Goal: Task Accomplishment & Management: Manage account settings

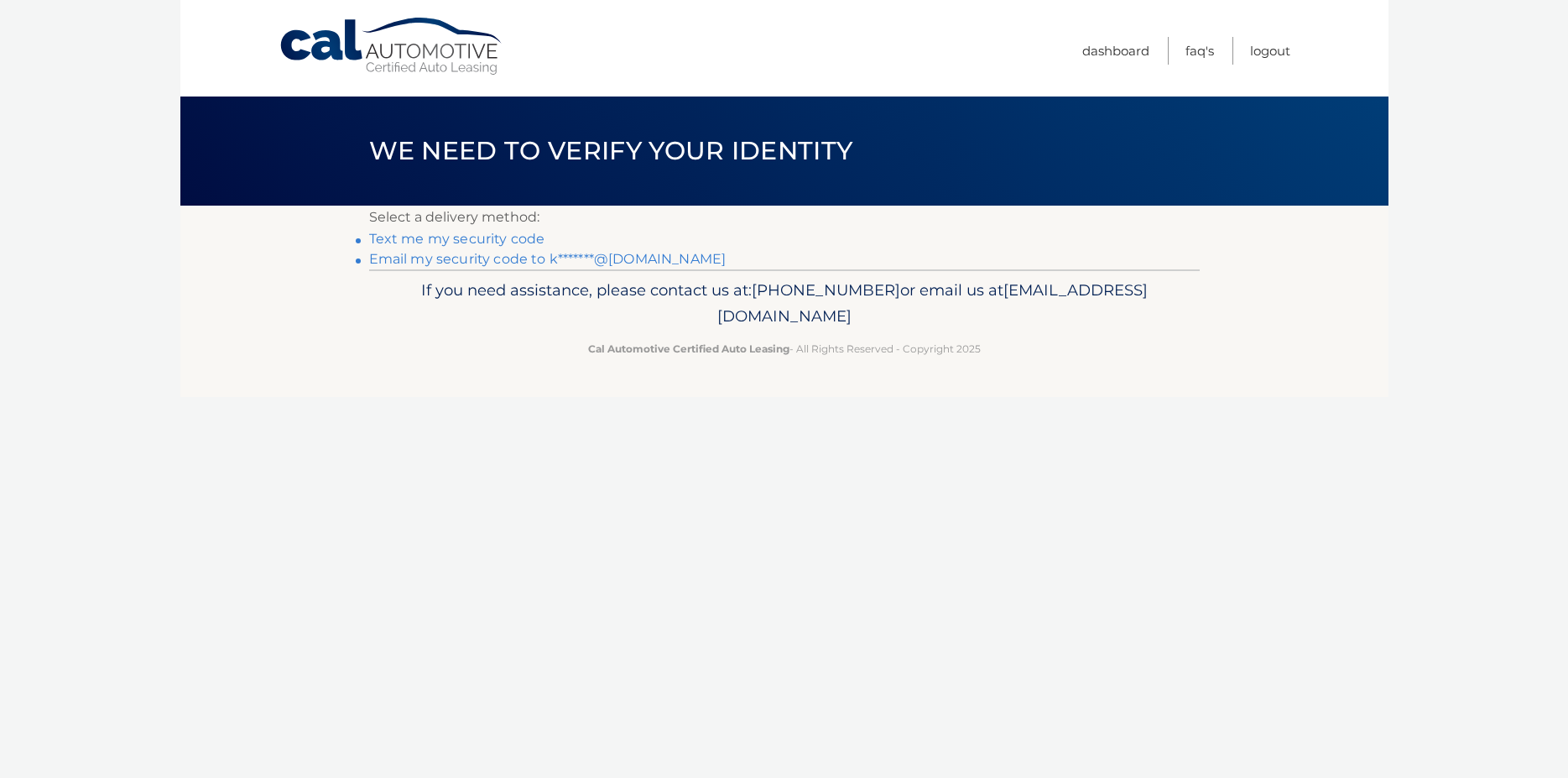
click at [488, 255] on link "Email my security code to k*******@gmail.com" at bounding box center [547, 259] width 357 height 16
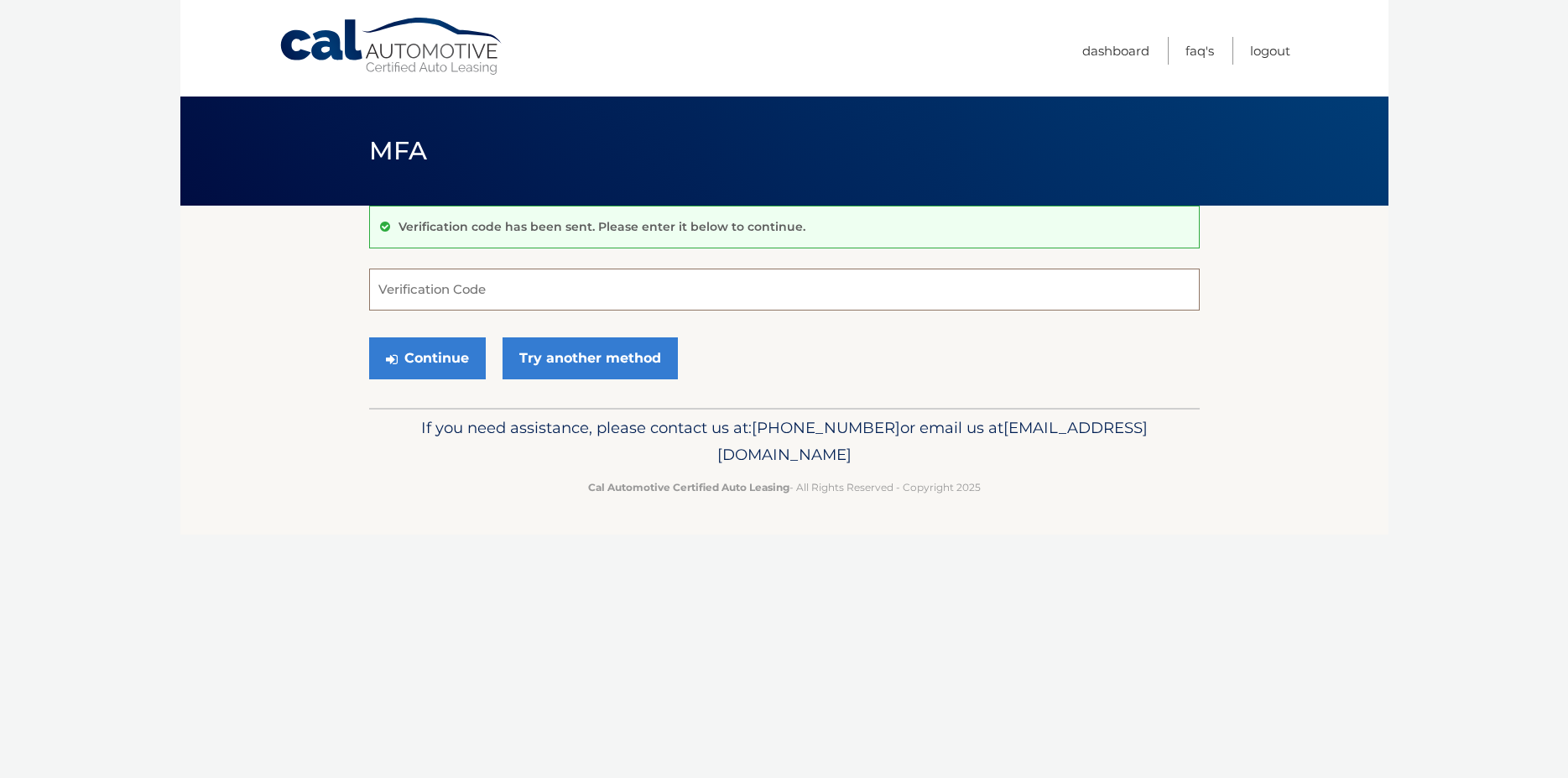
click at [513, 281] on input "Verification Code" at bounding box center [784, 289] width 830 height 42
paste input "806176"
type input "806176"
click at [465, 345] on button "Continue" at bounding box center [428, 358] width 117 height 42
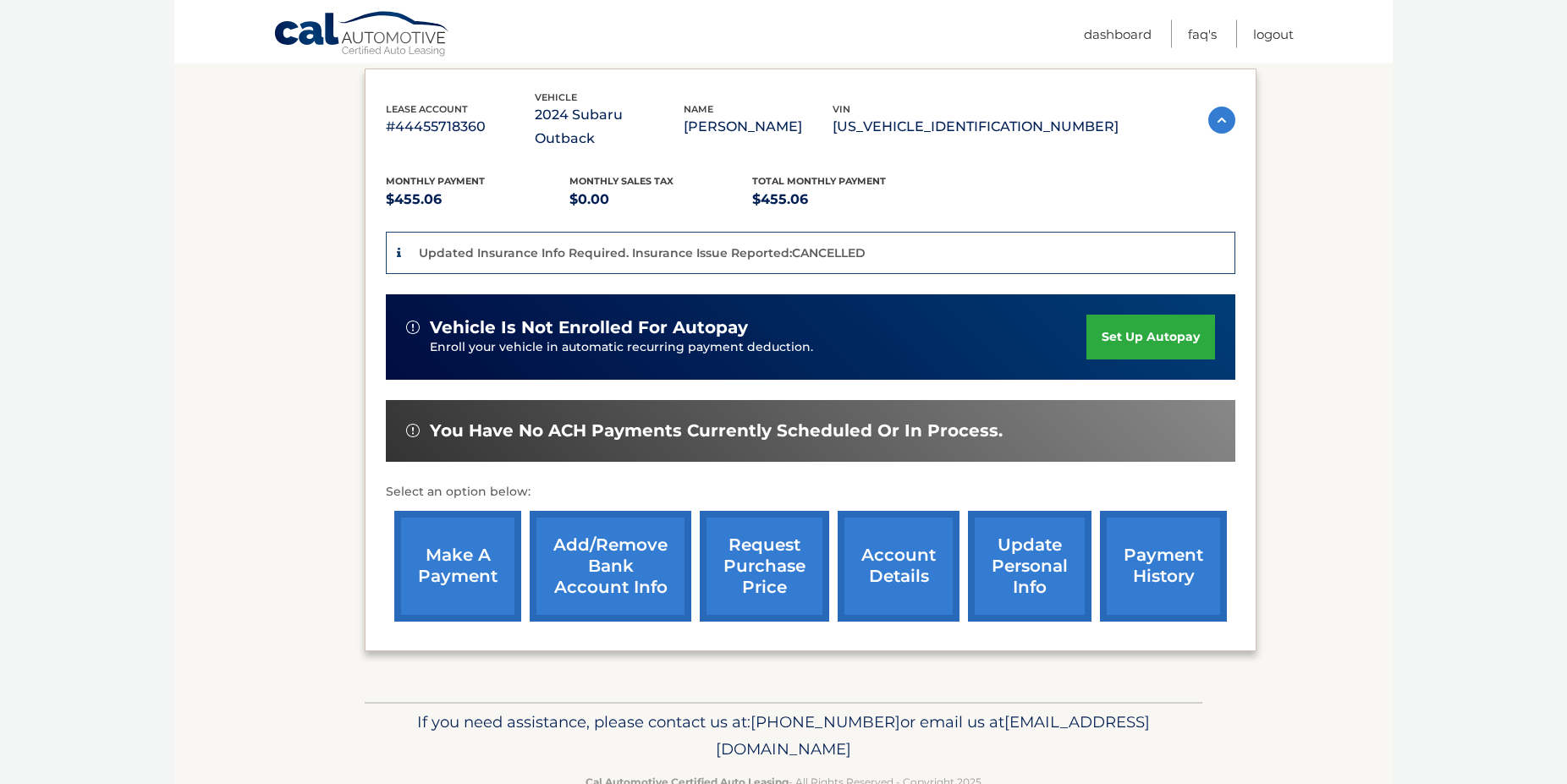
scroll to position [194, 0]
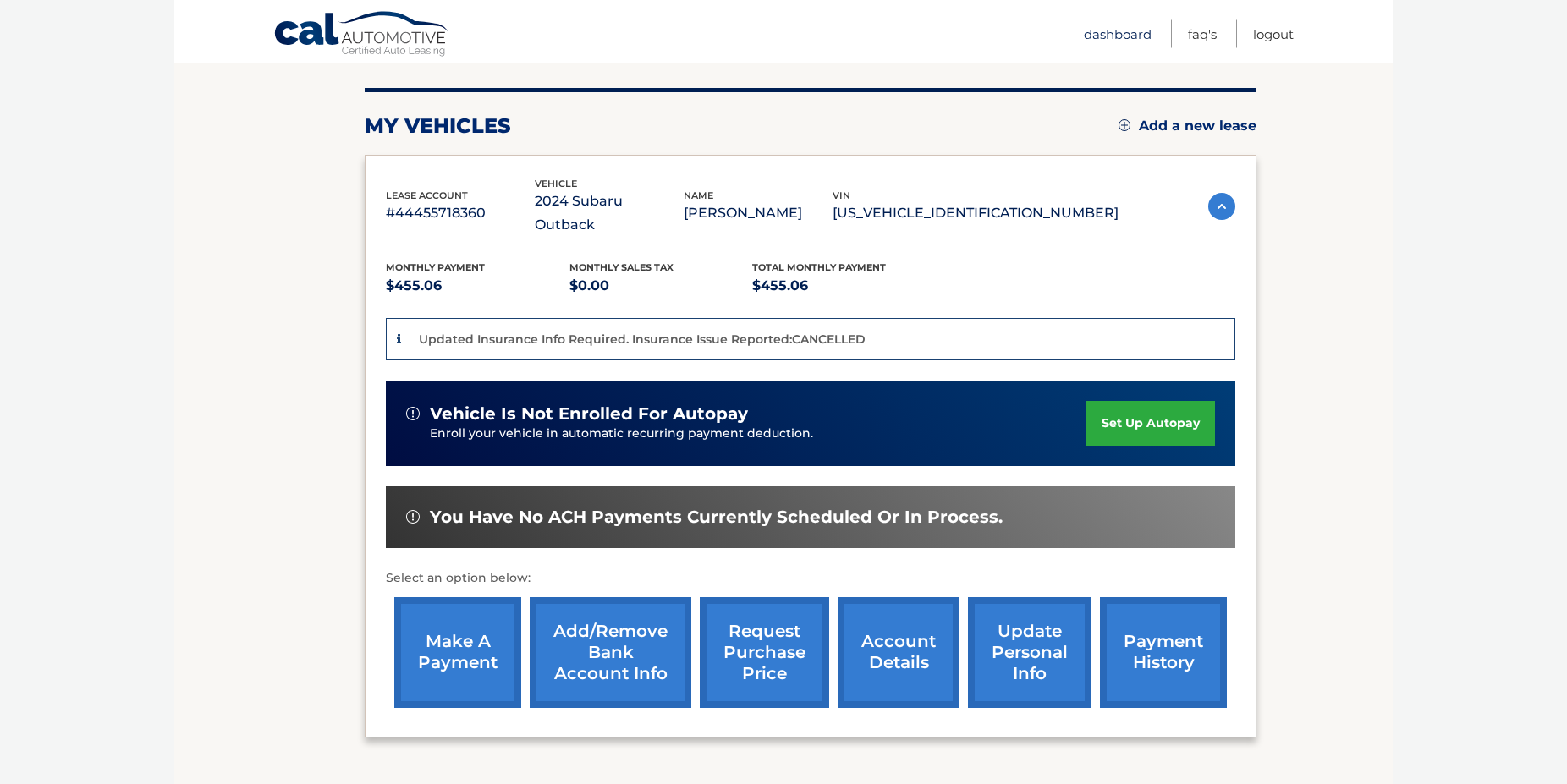
click at [1111, 43] on link "Dashboard" at bounding box center [1118, 34] width 68 height 28
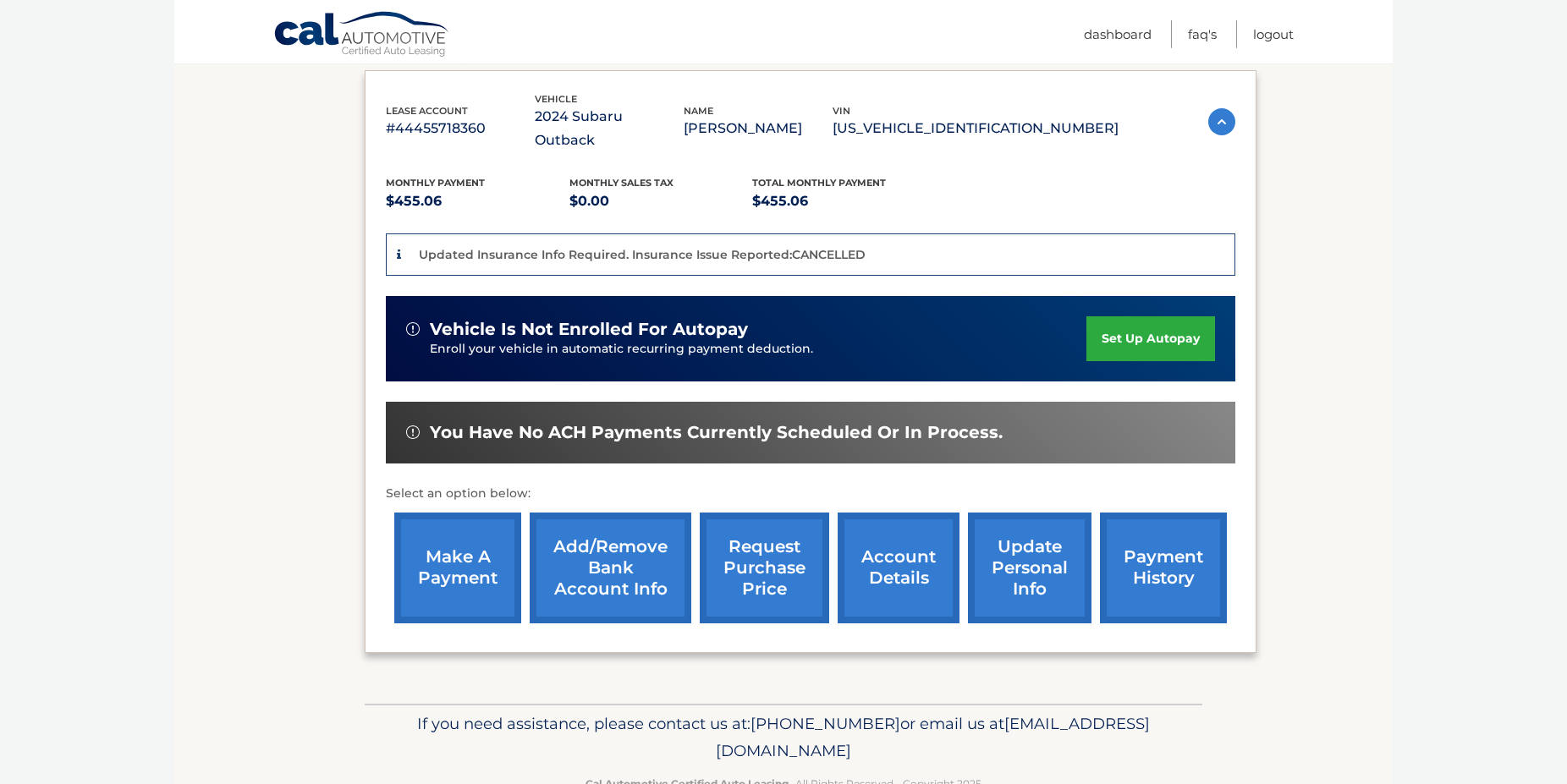
scroll to position [345, 0]
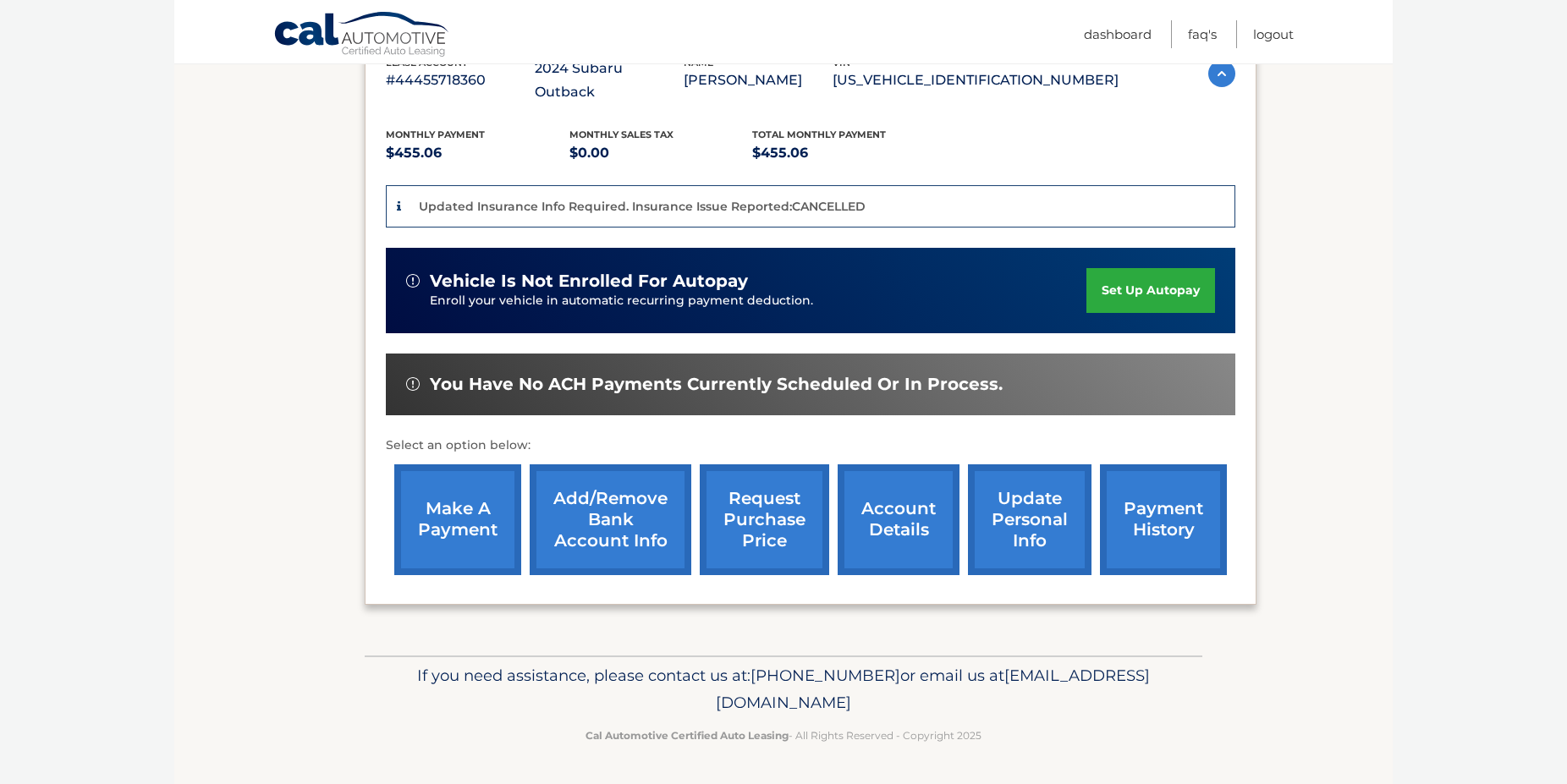
click at [837, 561] on link "account details" at bounding box center [898, 519] width 121 height 111
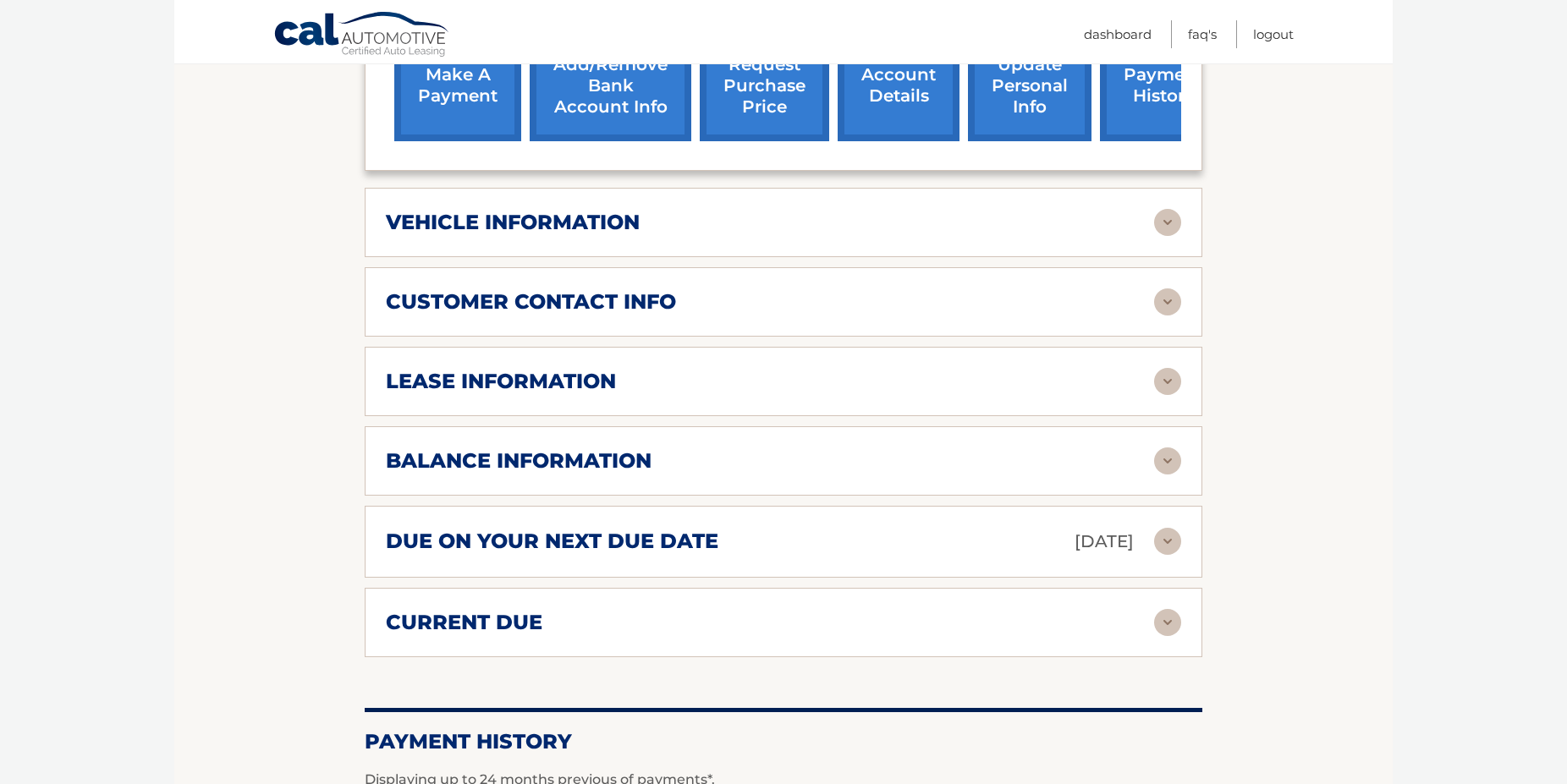
scroll to position [776, 0]
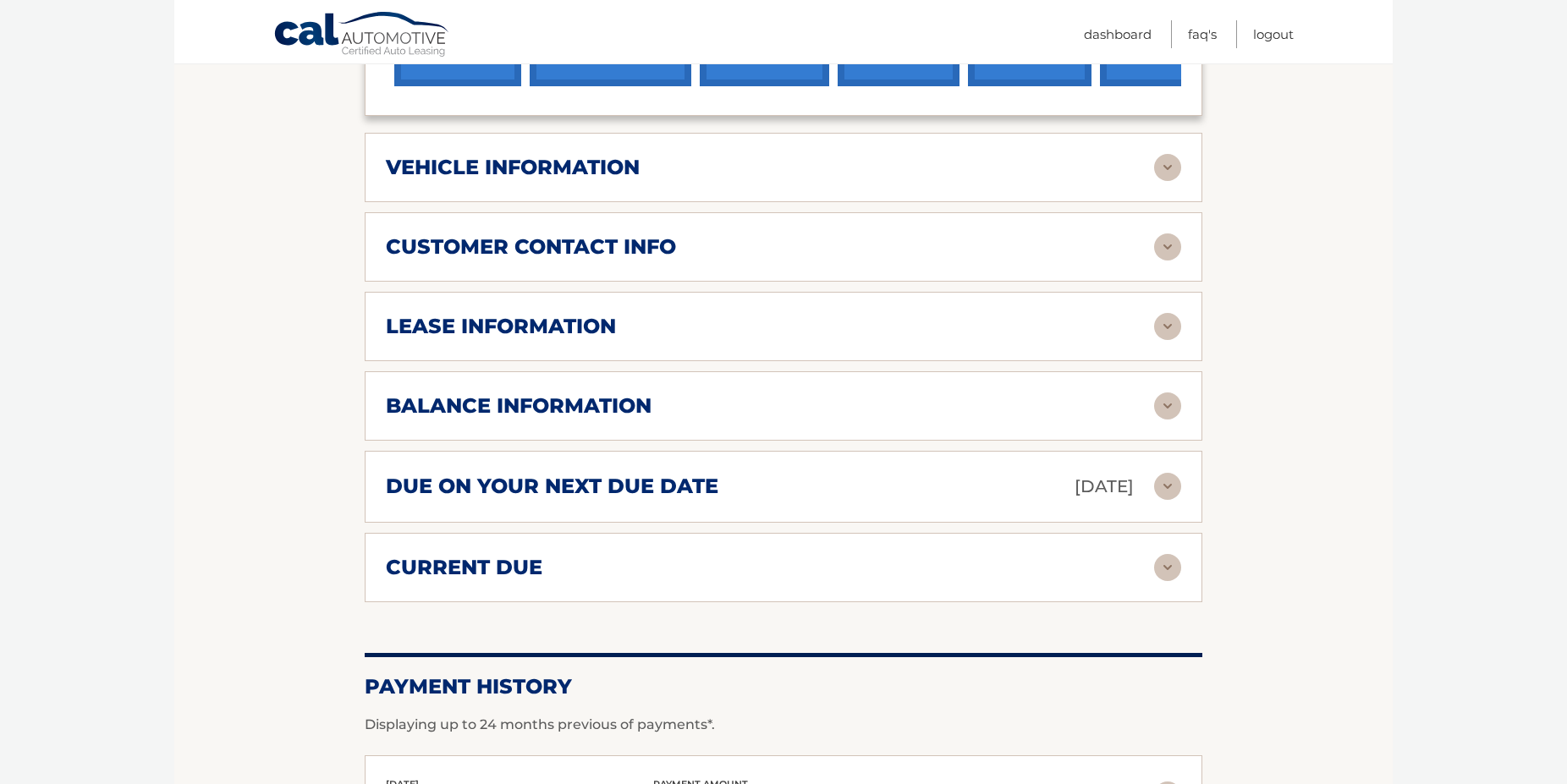
click at [796, 580] on div "current due" at bounding box center [770, 567] width 768 height 25
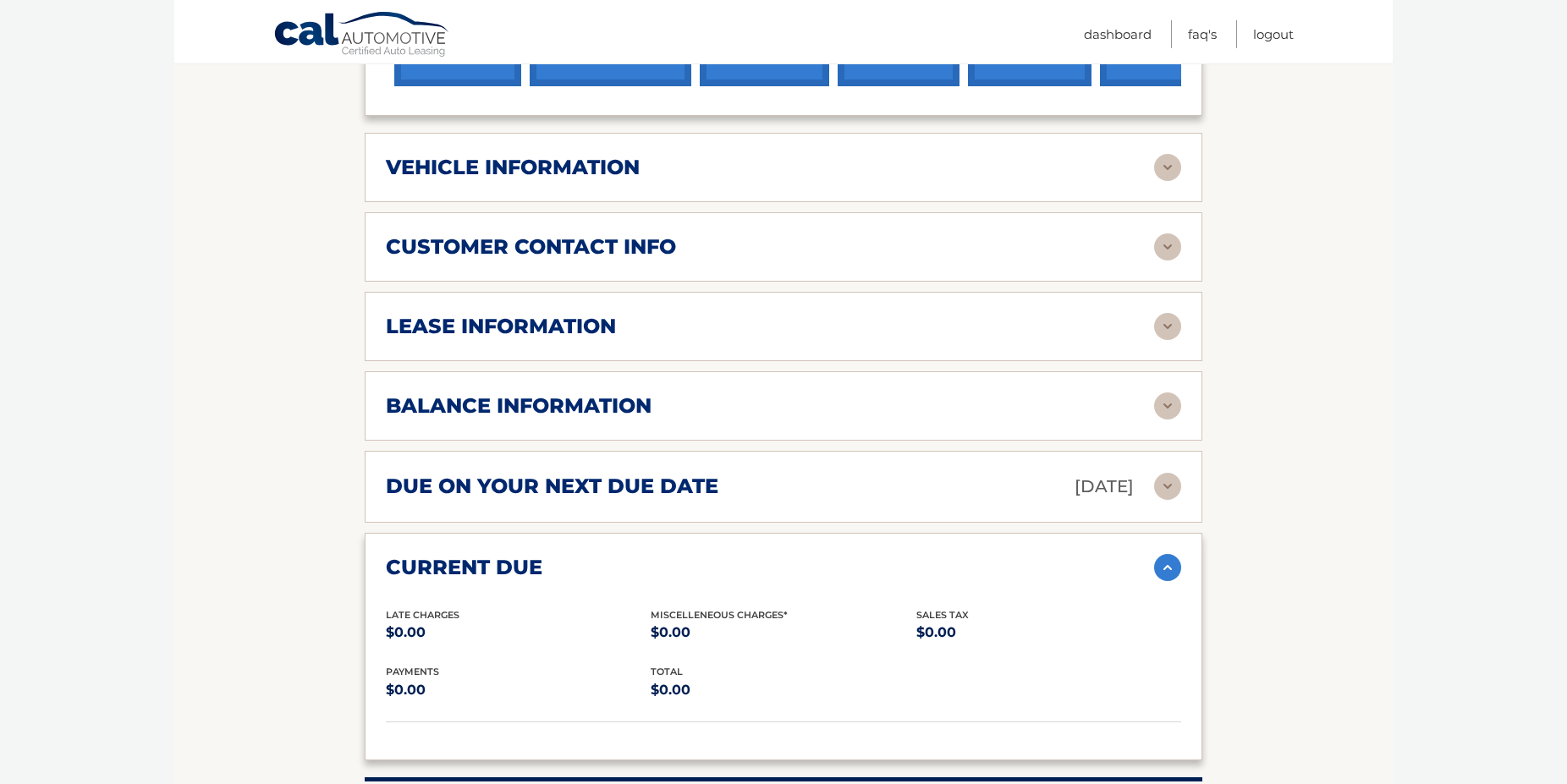
click at [1162, 500] on img at bounding box center [1167, 486] width 27 height 27
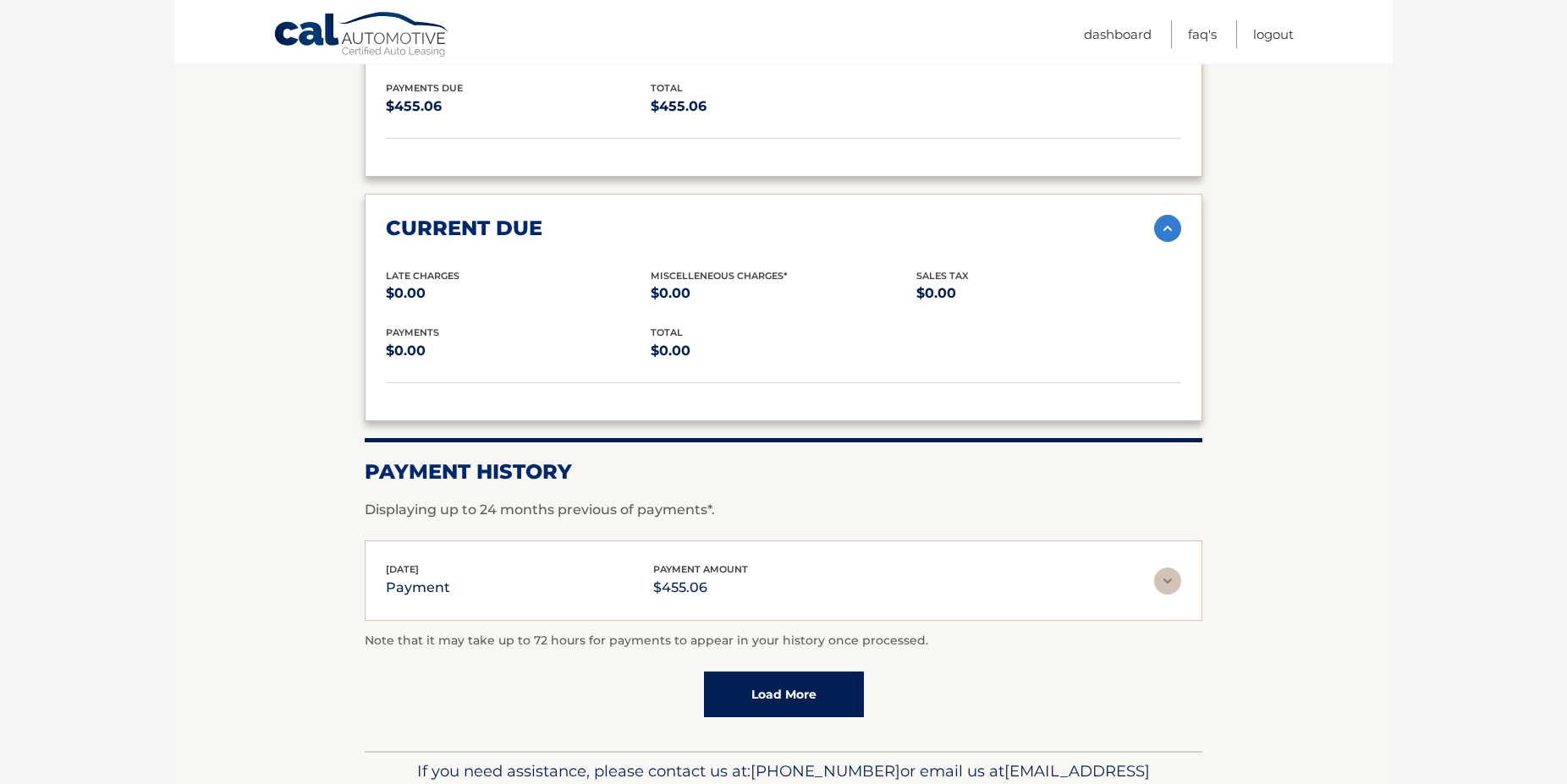
scroll to position [1294, 0]
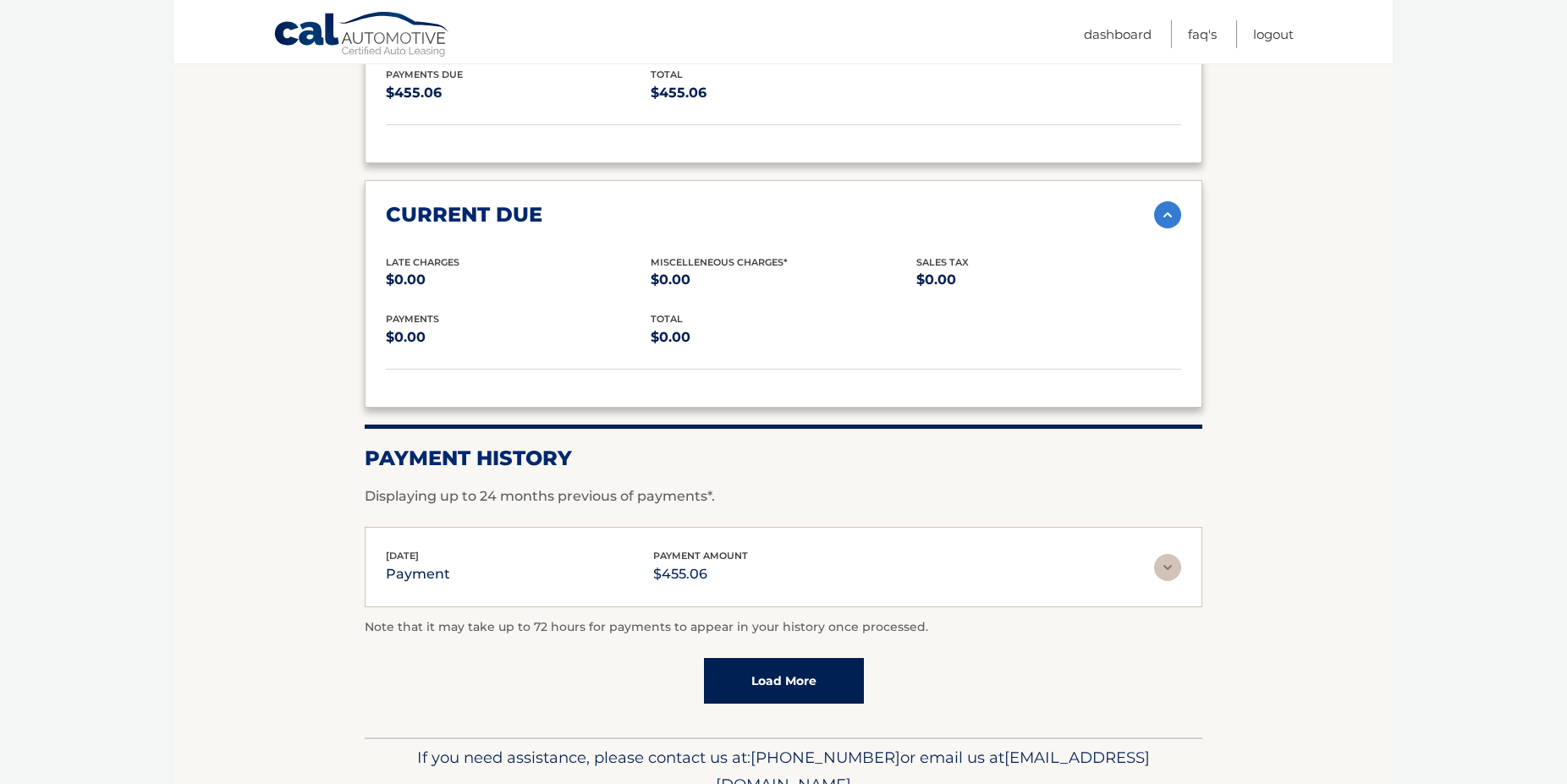
click at [1170, 578] on img at bounding box center [1167, 567] width 27 height 27
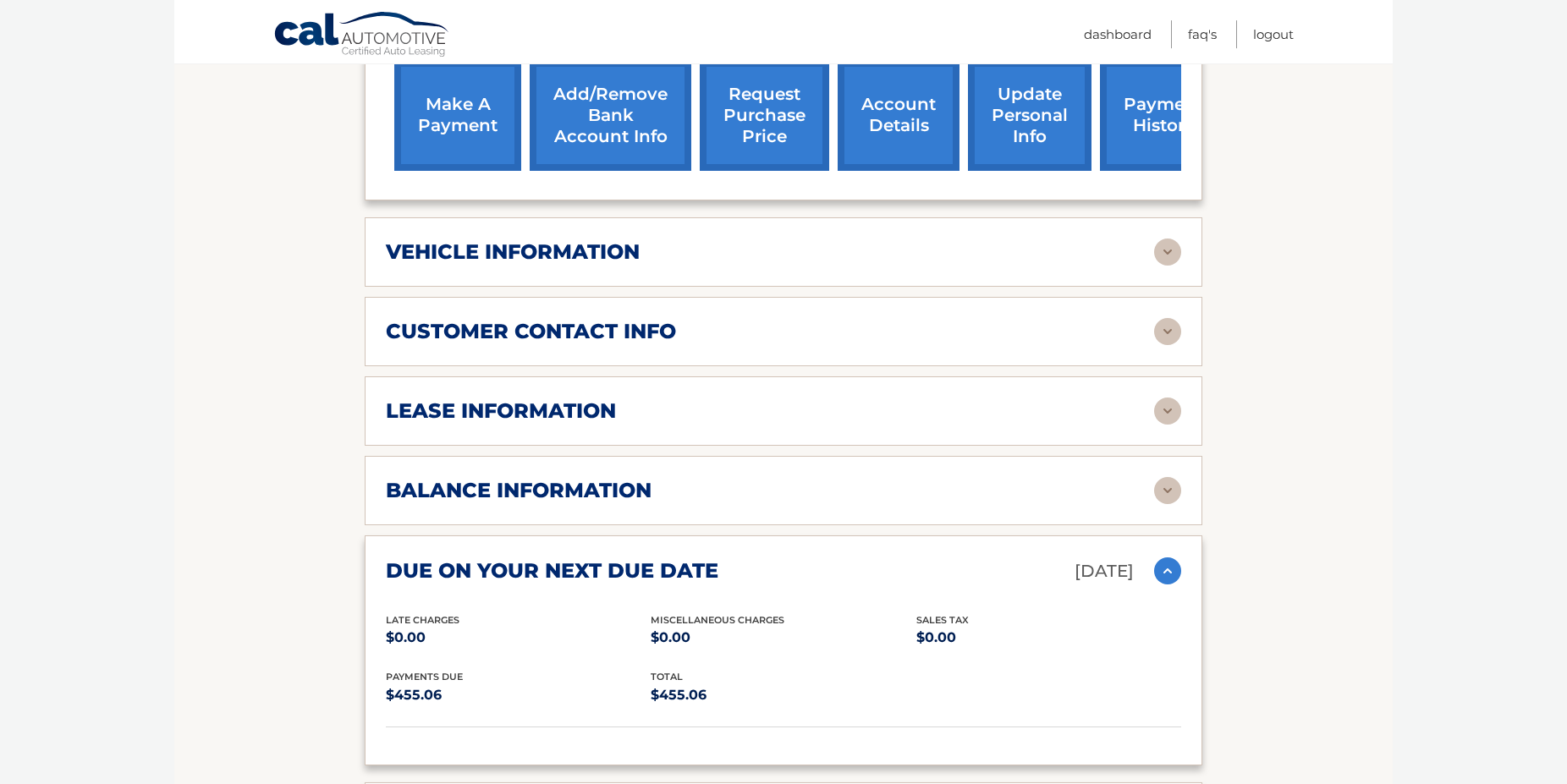
scroll to position [690, 0]
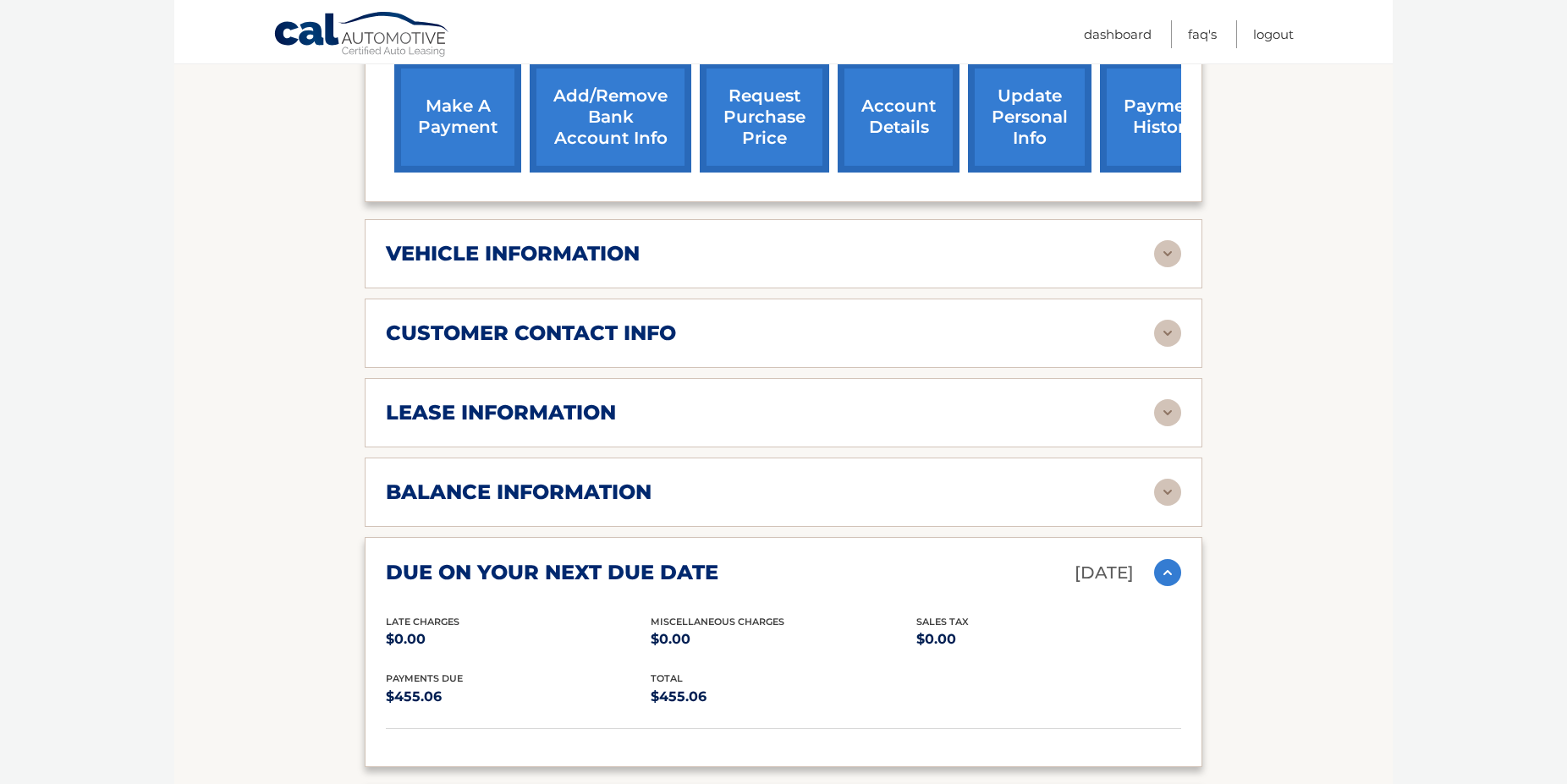
click at [869, 501] on div "balance information" at bounding box center [770, 492] width 768 height 25
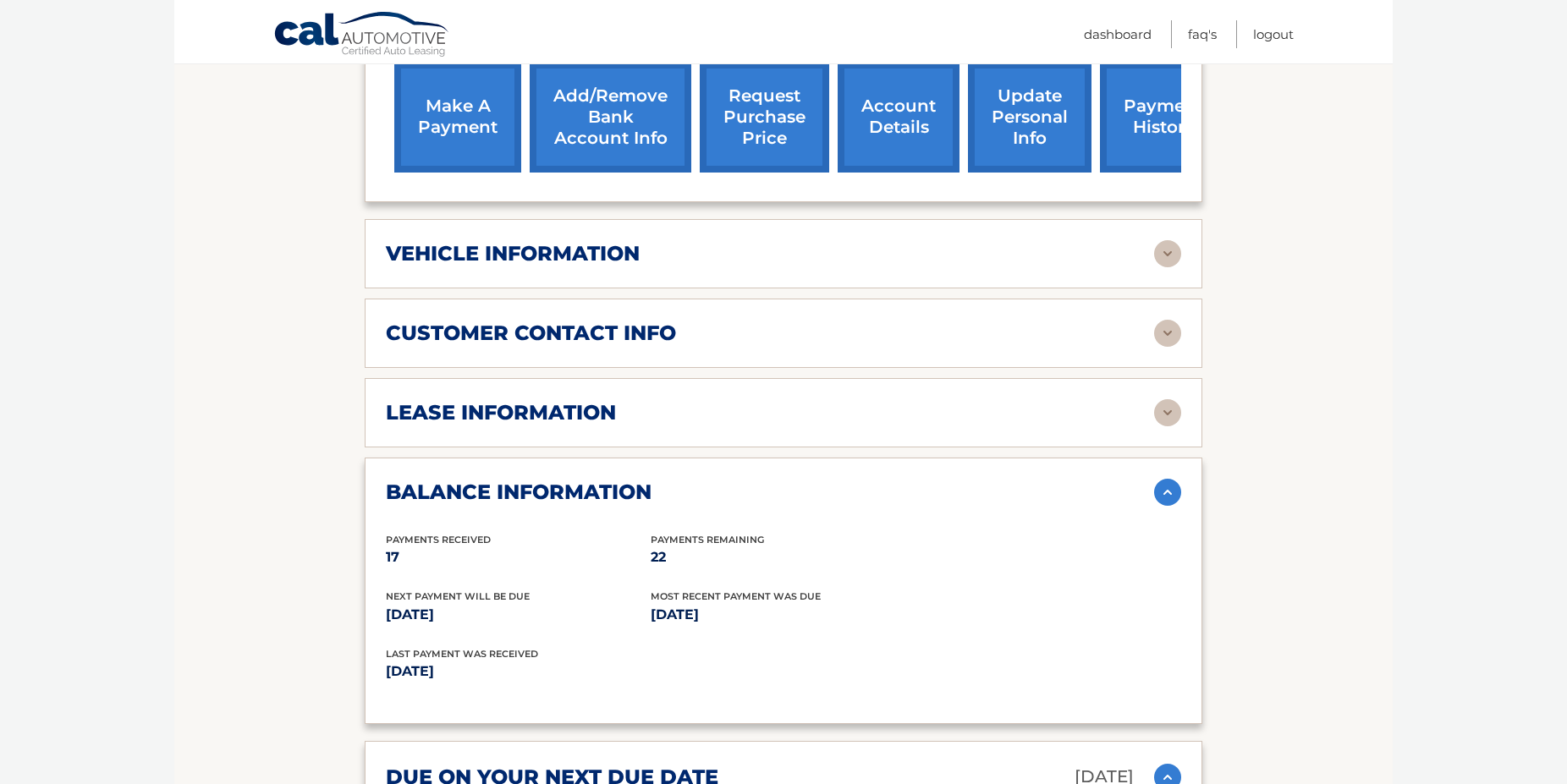
click at [590, 425] on h2 "lease information" at bounding box center [501, 412] width 230 height 25
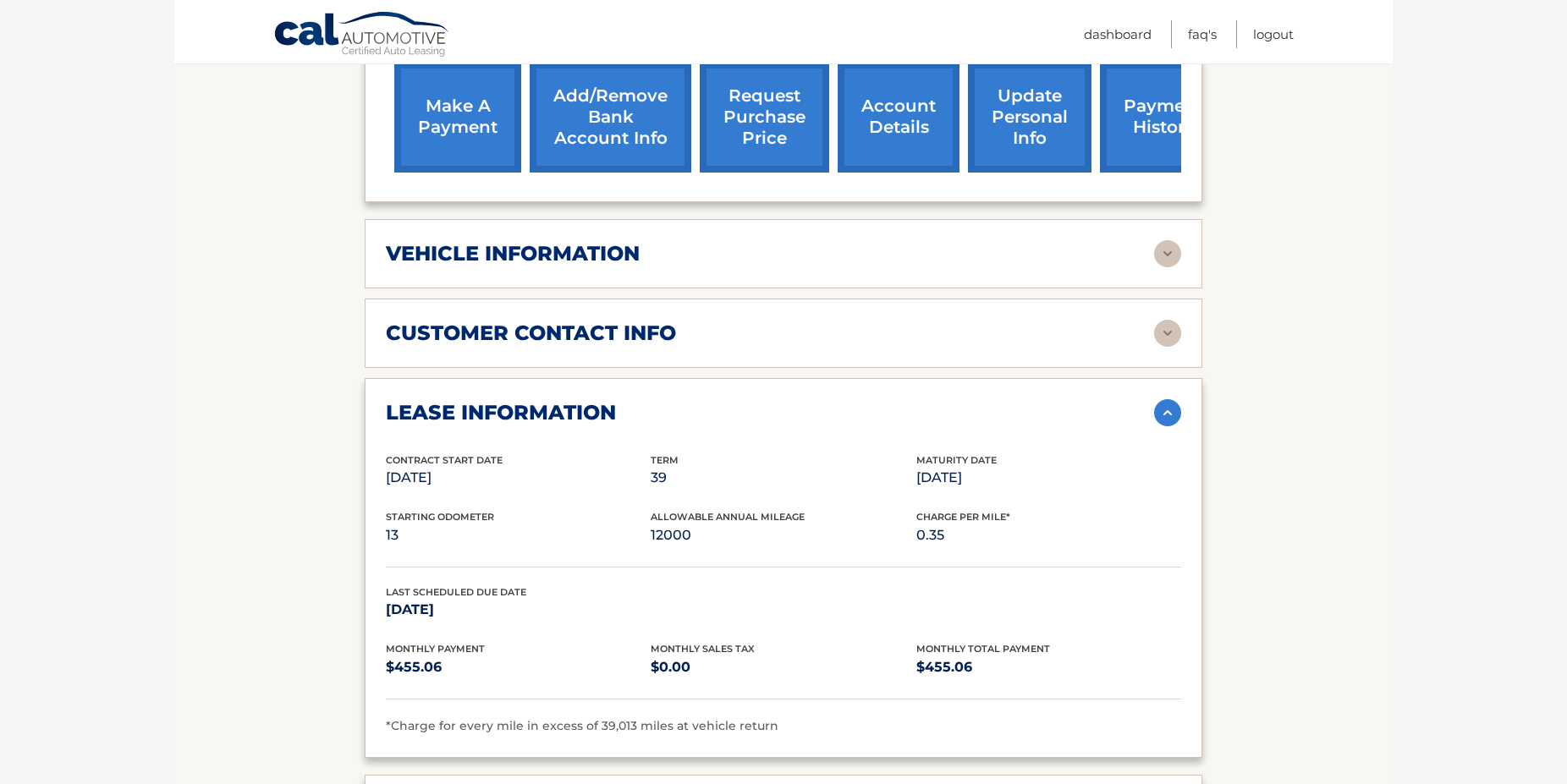
click at [945, 346] on div "customer contact info" at bounding box center [770, 333] width 768 height 25
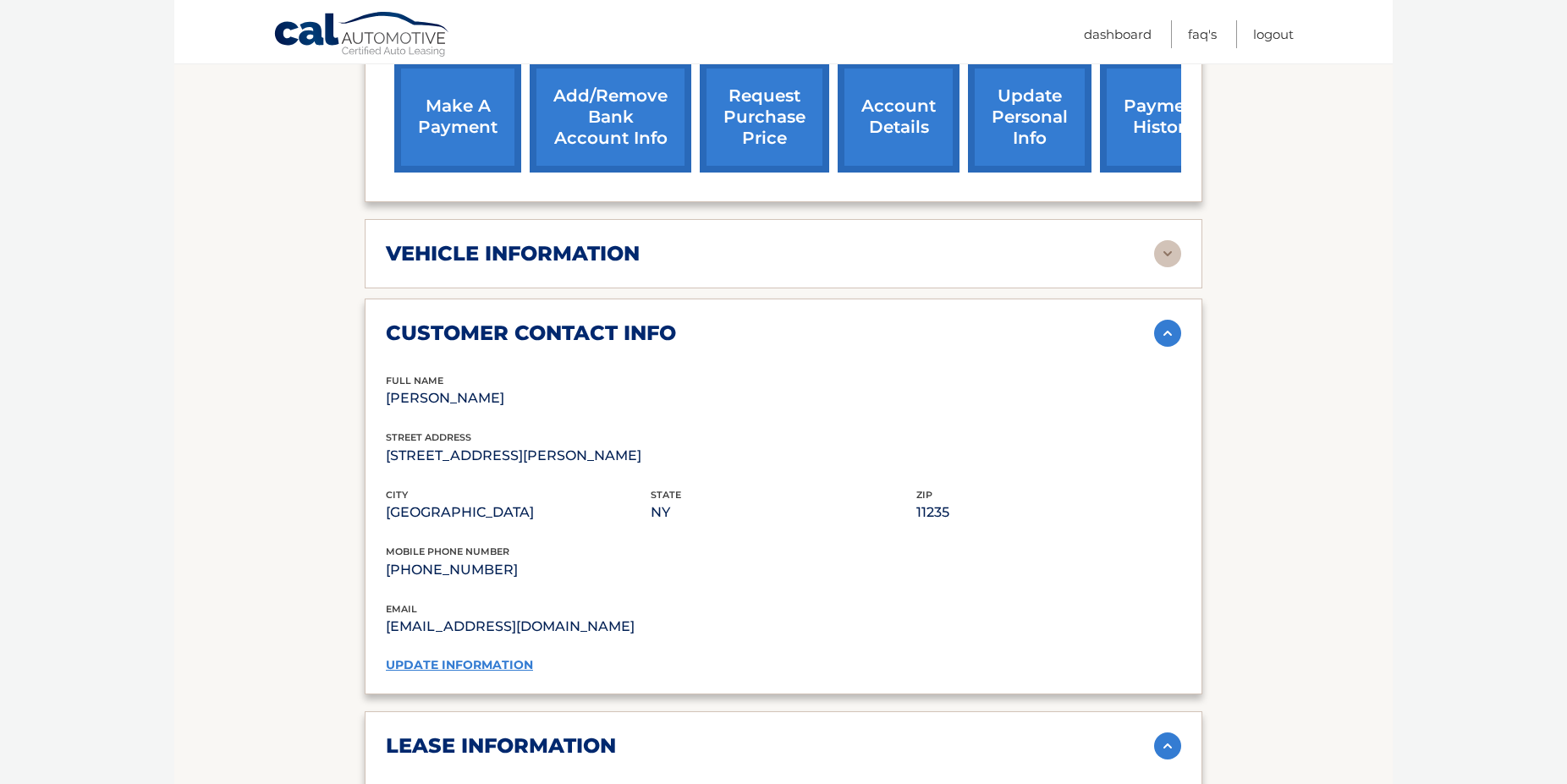
click at [963, 346] on div "customer contact info" at bounding box center [770, 333] width 768 height 25
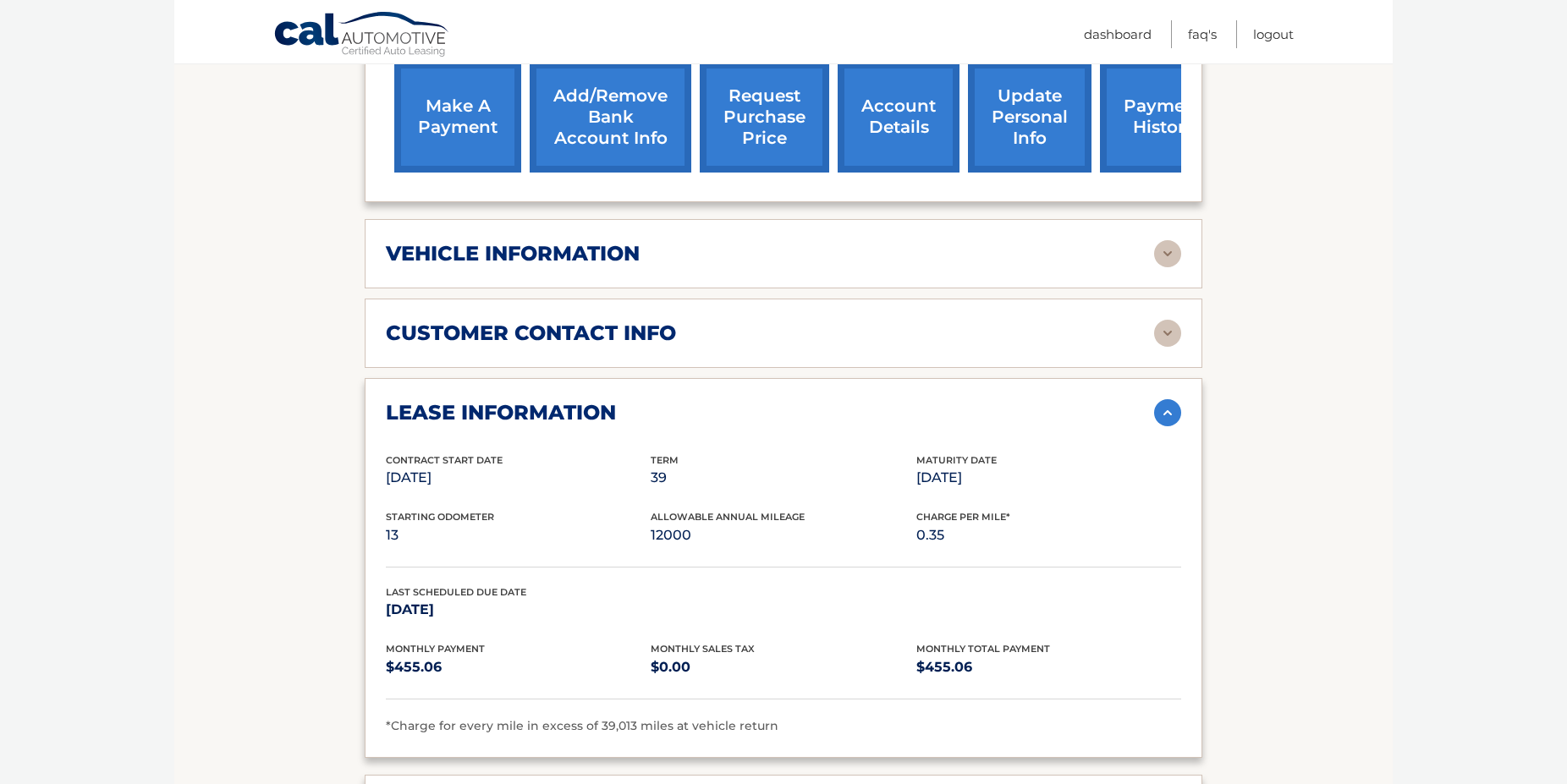
click at [936, 288] on div "vehicle information vehicle Year 2024 vehicle make Subaru vehicle model Outback…" at bounding box center [783, 254] width 837 height 69
click at [934, 266] on div "vehicle information" at bounding box center [770, 253] width 768 height 25
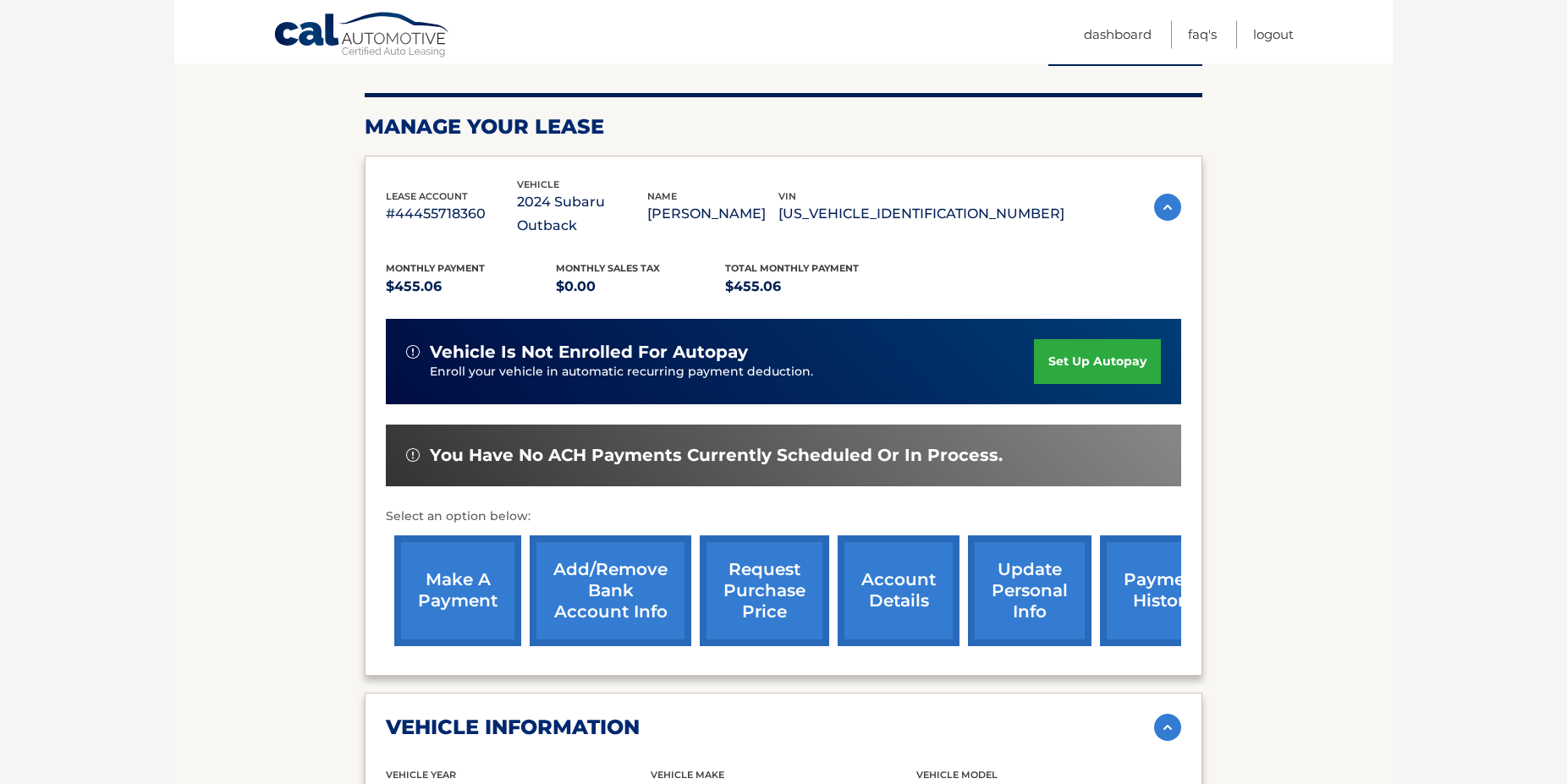
scroll to position [216, 0]
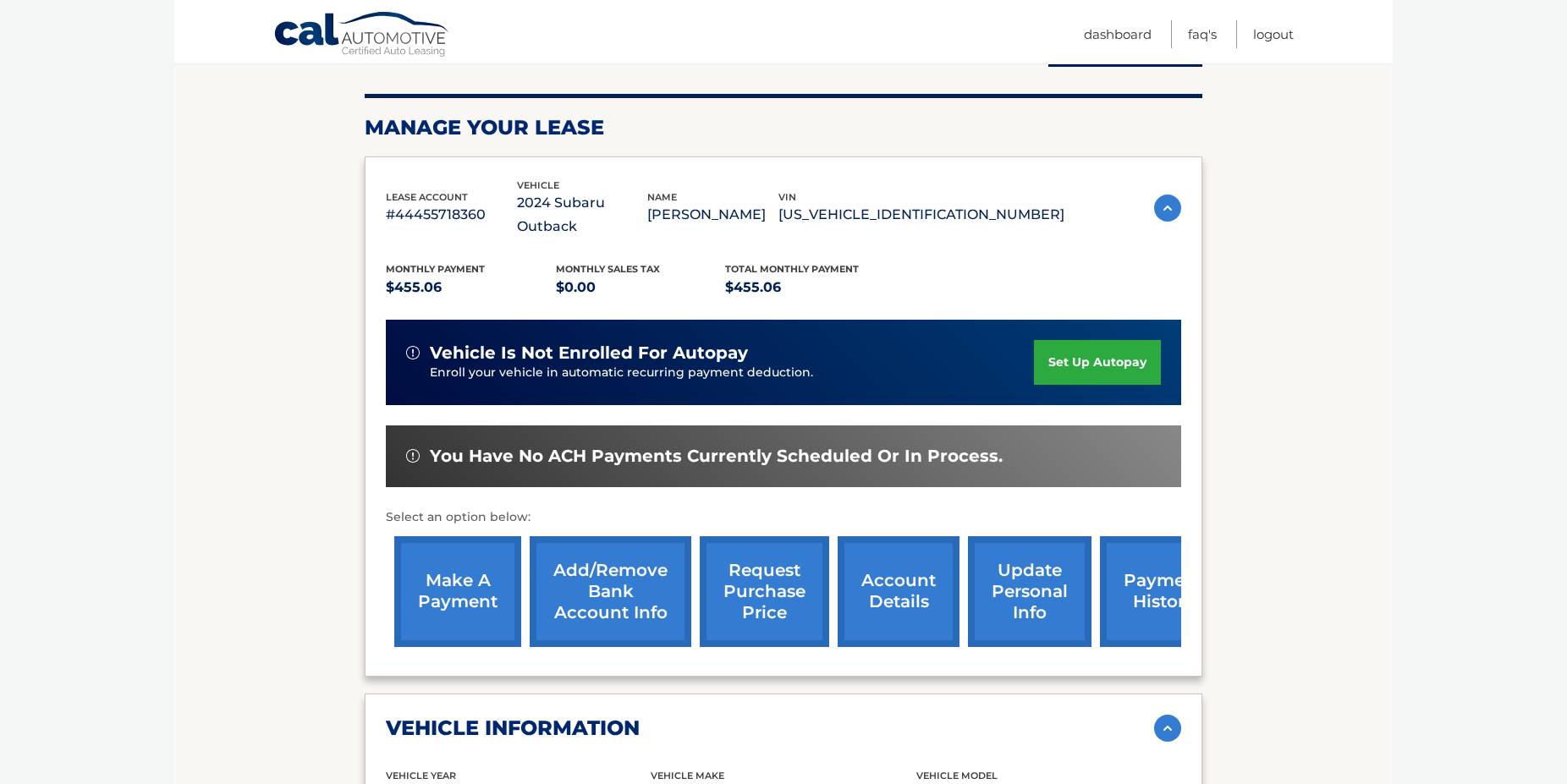
click at [994, 582] on link "update personal info" at bounding box center [1029, 591] width 123 height 111
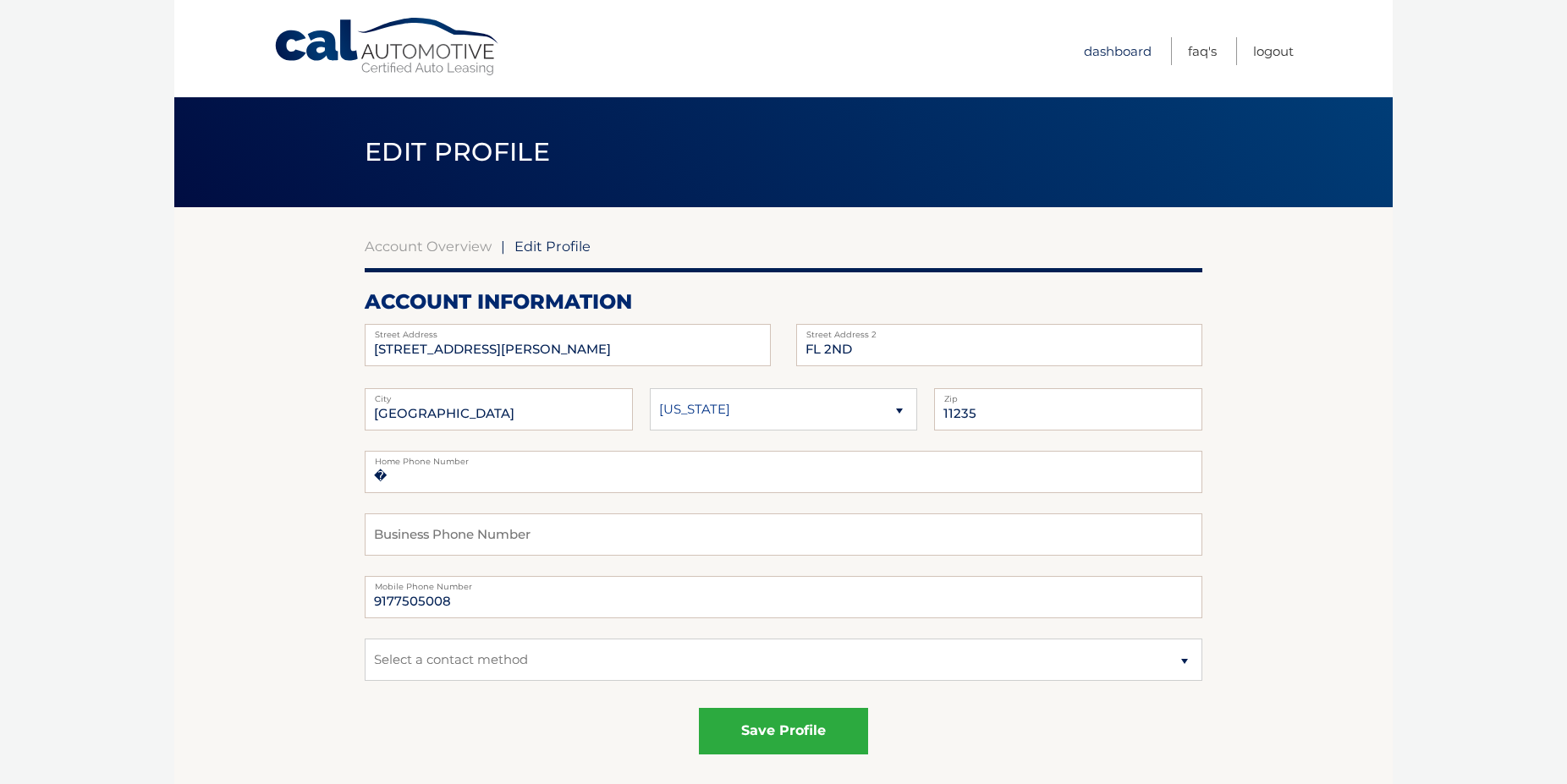
click at [1119, 42] on link "Dashboard" at bounding box center [1118, 51] width 68 height 28
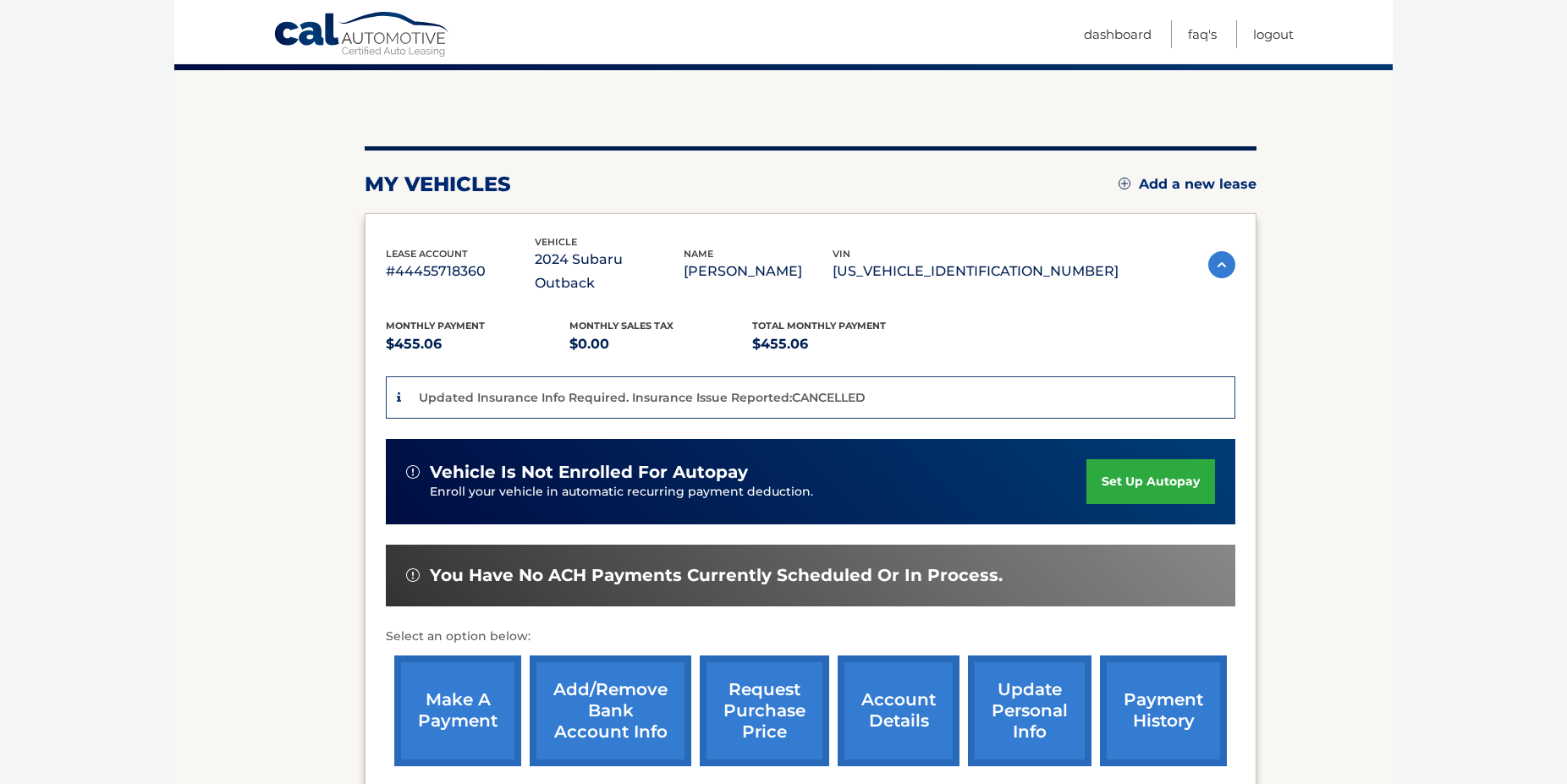
scroll to position [302, 0]
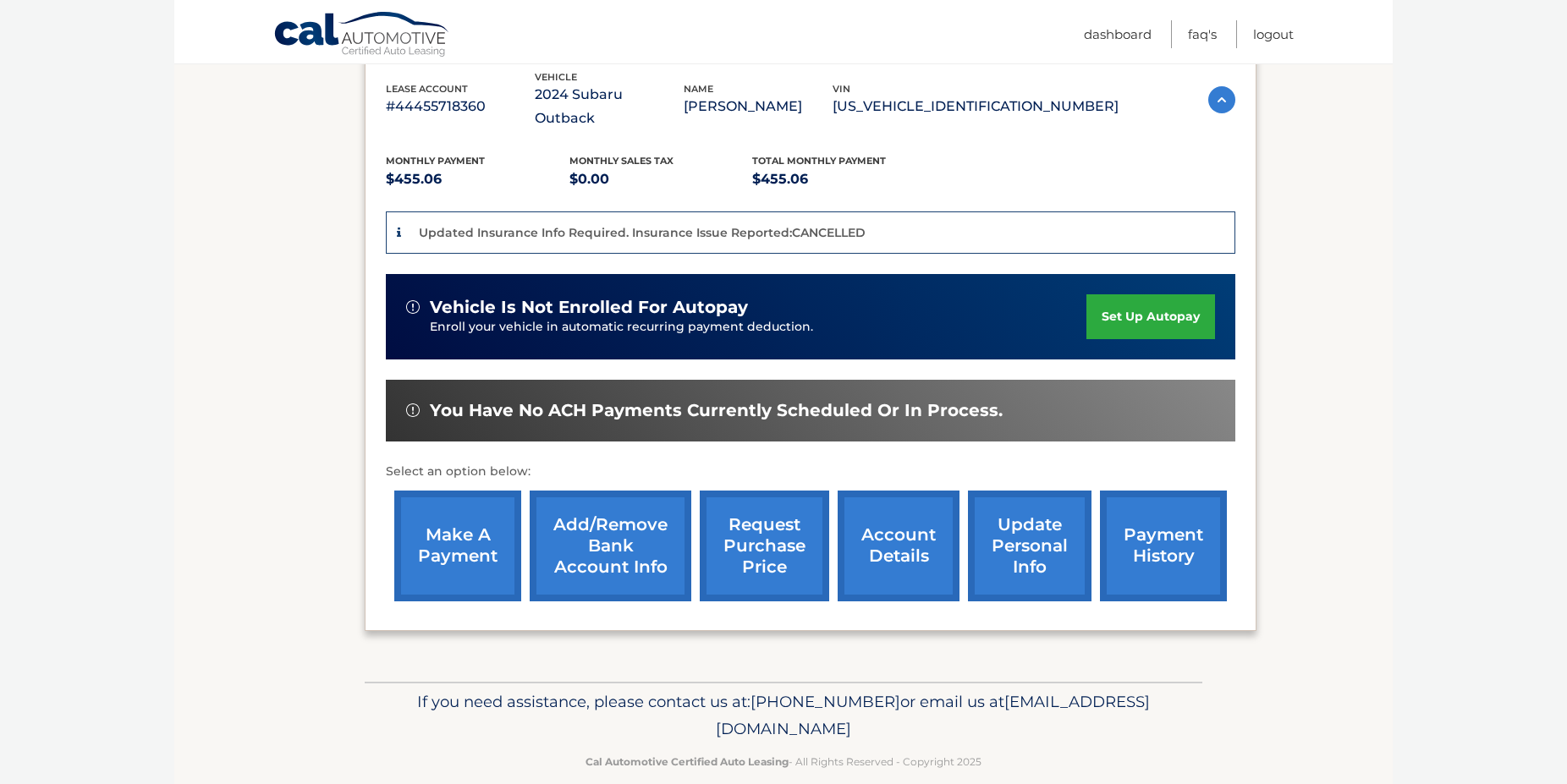
click at [1125, 495] on link "payment history" at bounding box center [1164, 546] width 127 height 111
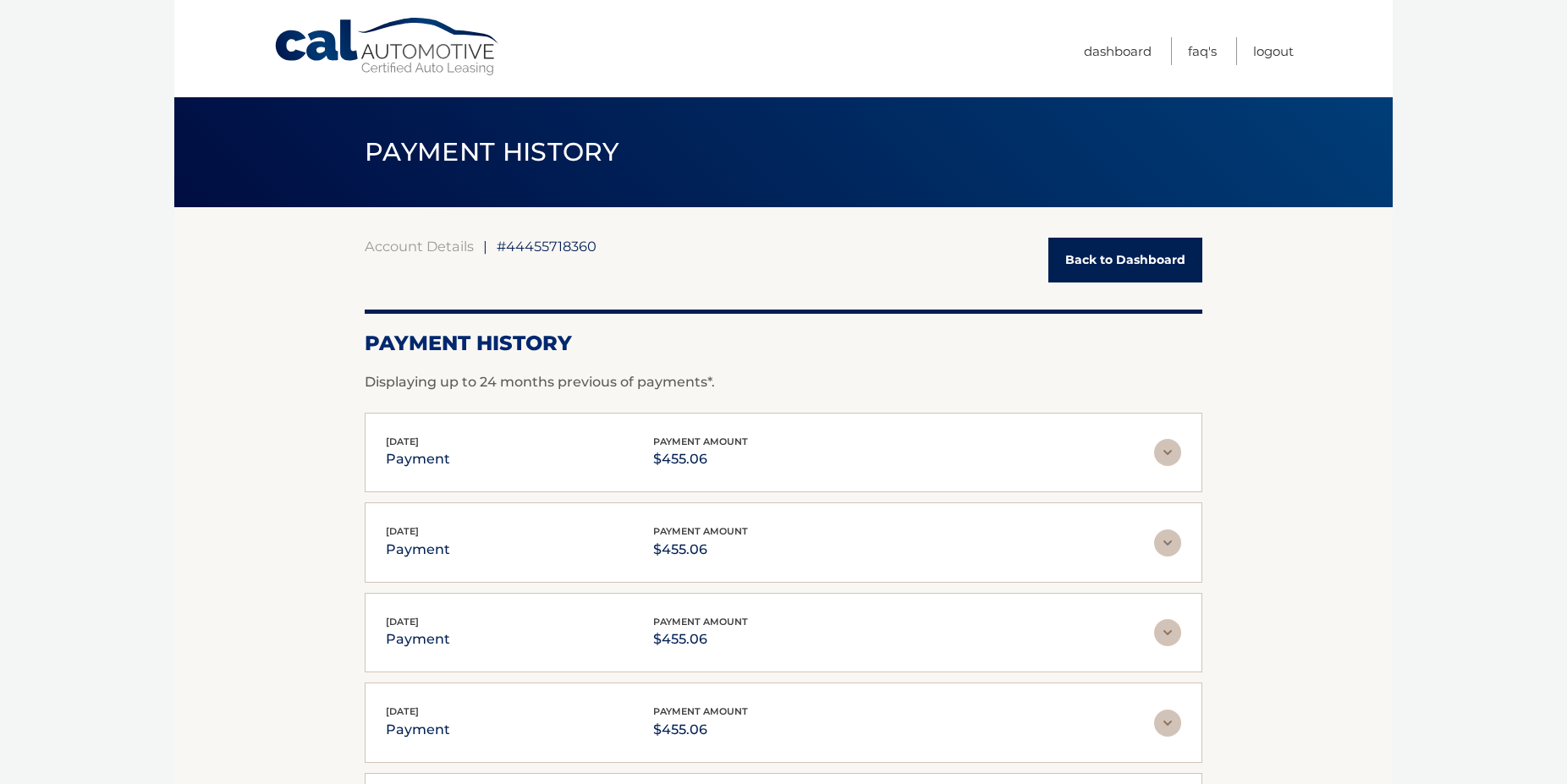
click at [1056, 268] on link "Back to Dashboard" at bounding box center [1124, 260] width 154 height 45
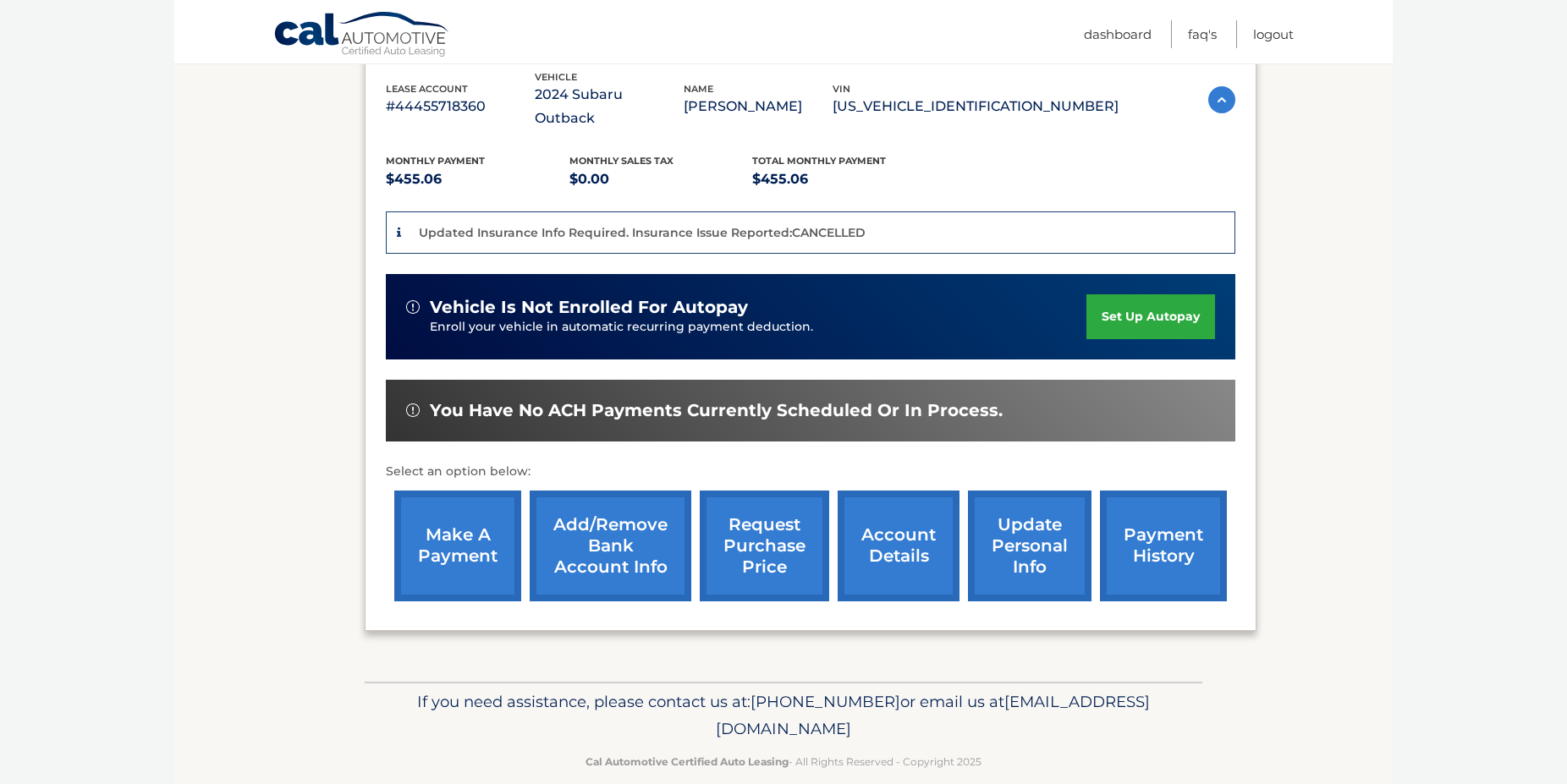
scroll to position [346, 0]
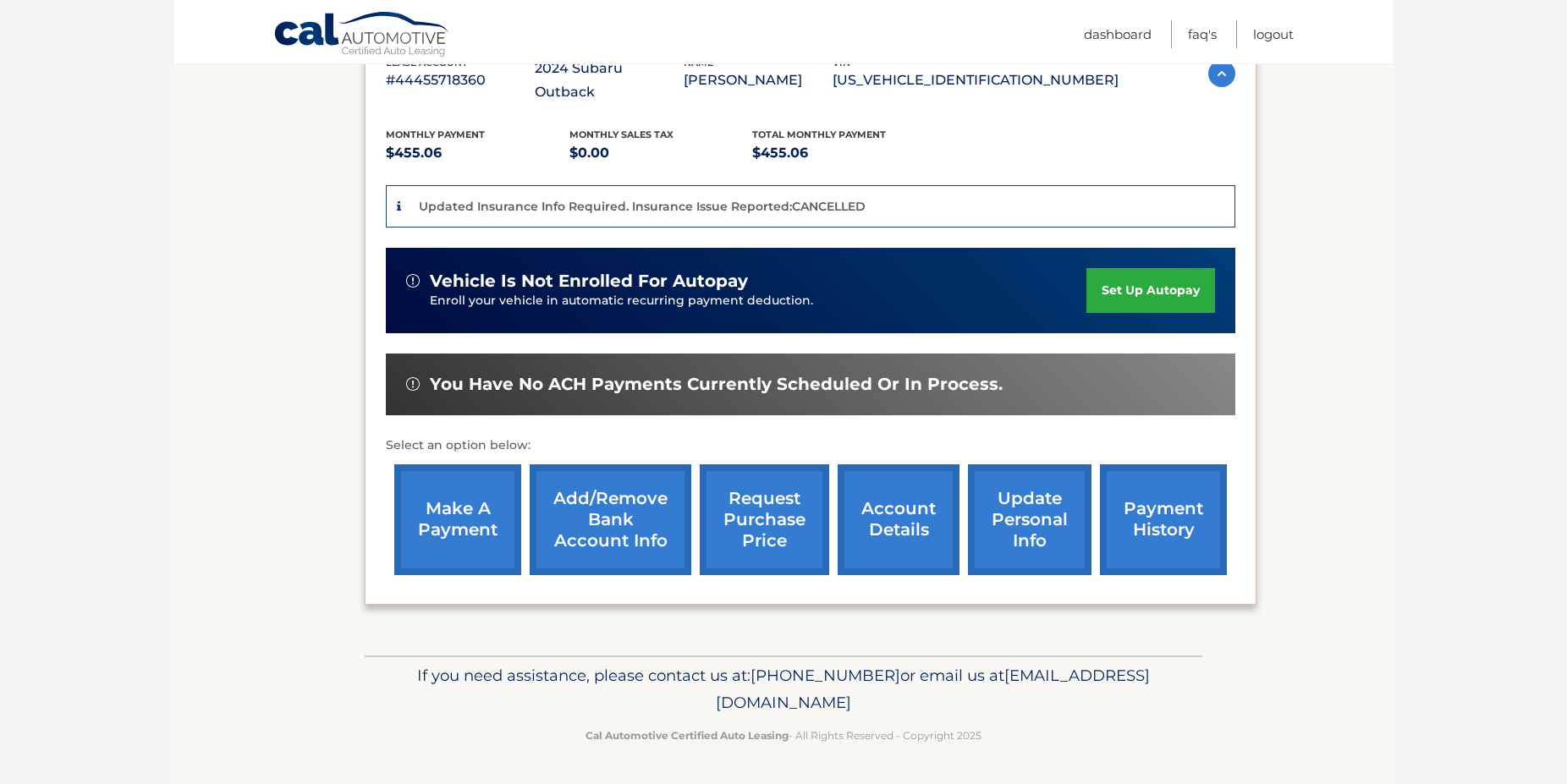
click at [864, 487] on link "account details" at bounding box center [898, 519] width 121 height 111
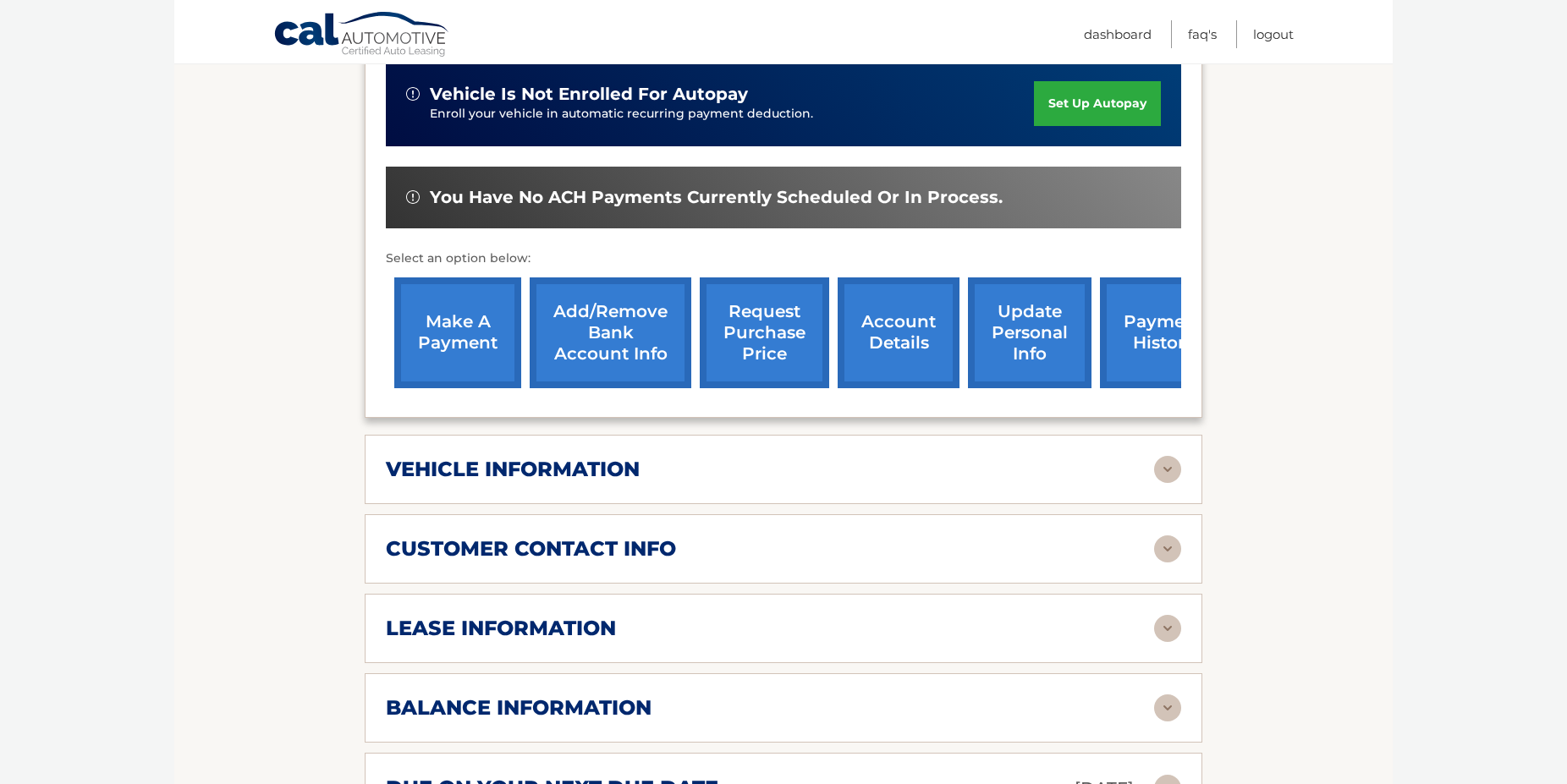
scroll to position [604, 0]
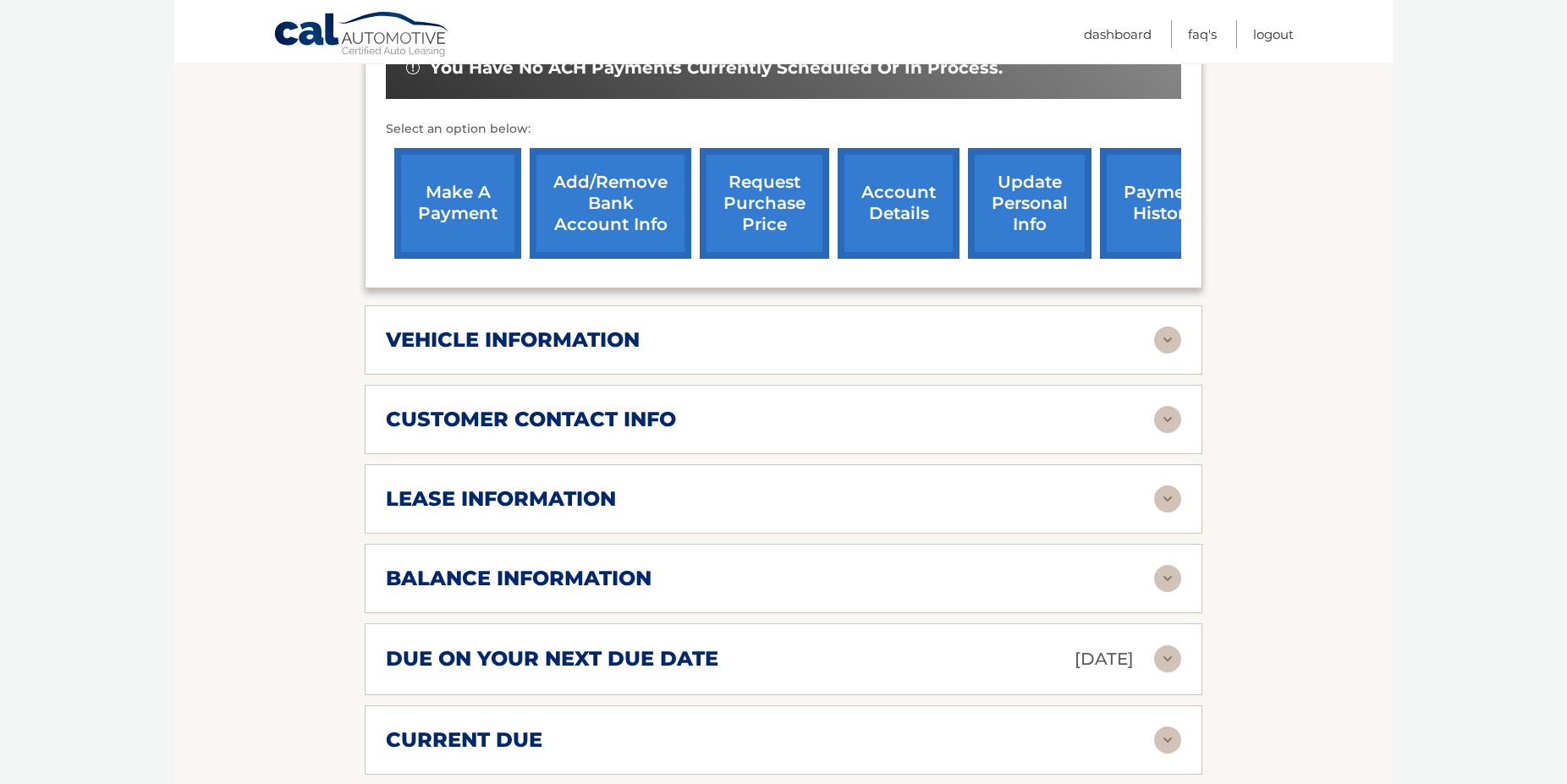
click at [816, 512] on div "lease information" at bounding box center [770, 499] width 768 height 25
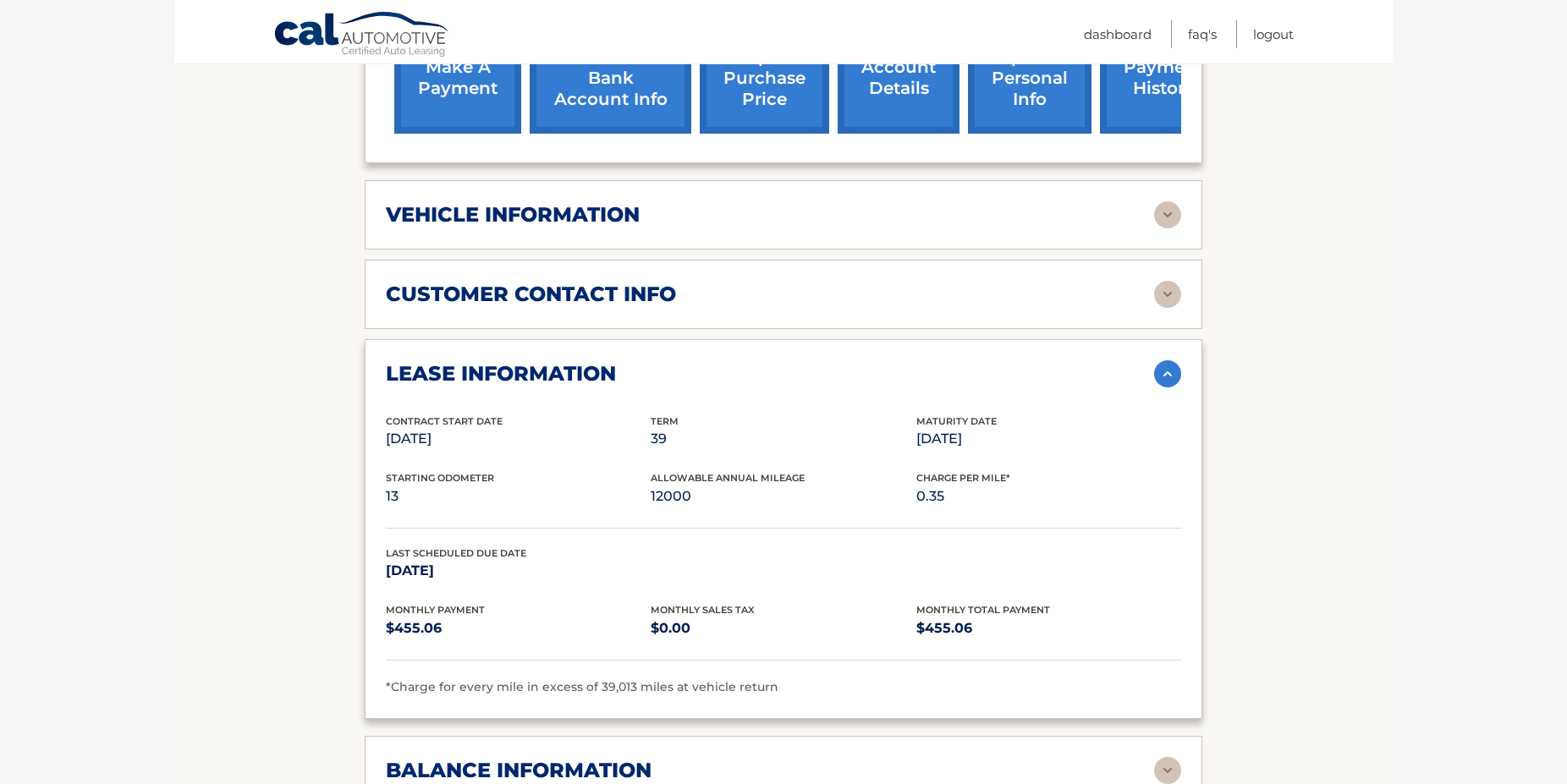
scroll to position [733, 0]
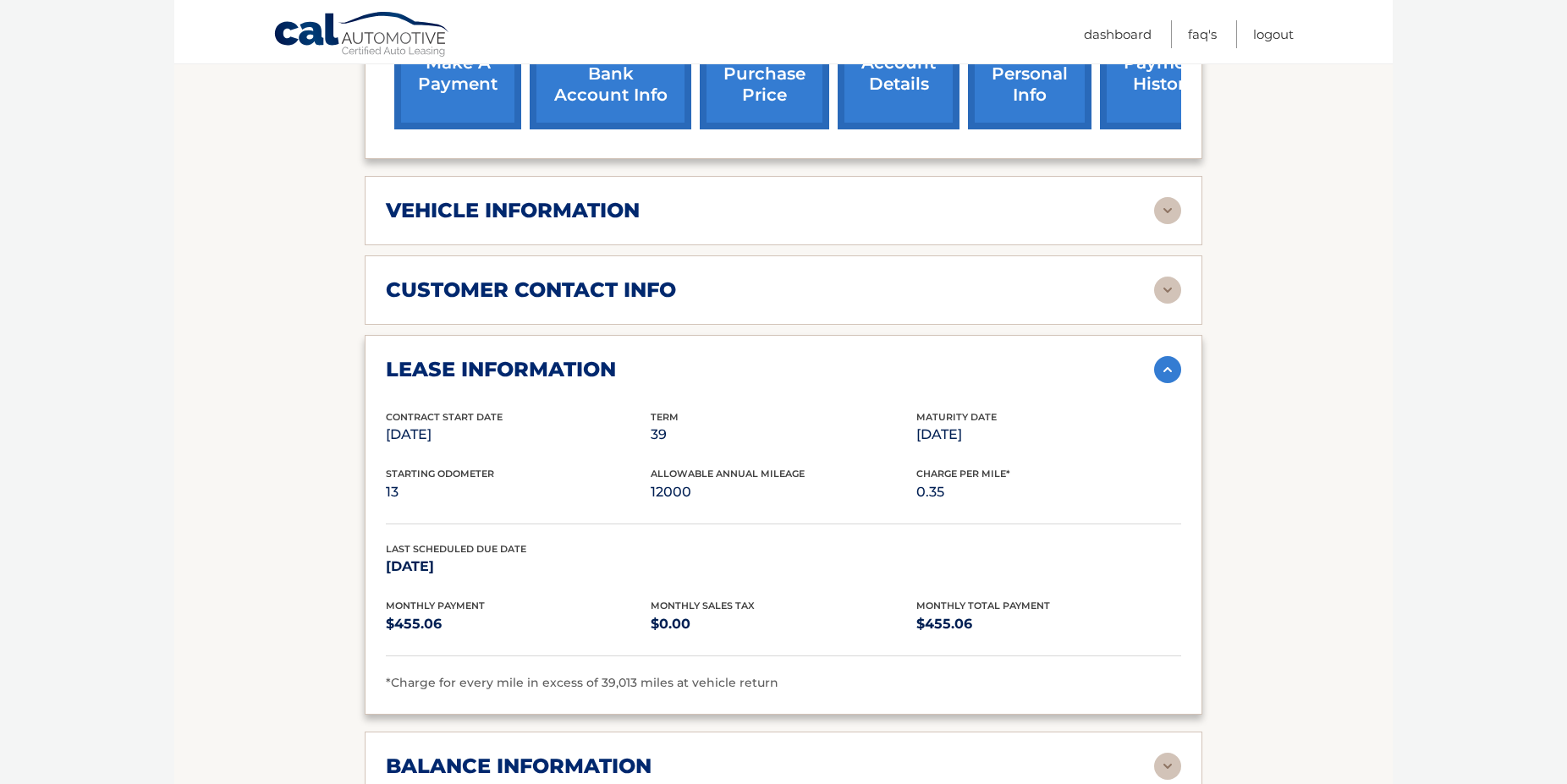
click at [961, 373] on div "lease information Contract Start Date Jun 10, 2024 Term 39 Maturity Date Sep 10…" at bounding box center [783, 525] width 837 height 380
click at [1157, 383] on img at bounding box center [1167, 369] width 27 height 27
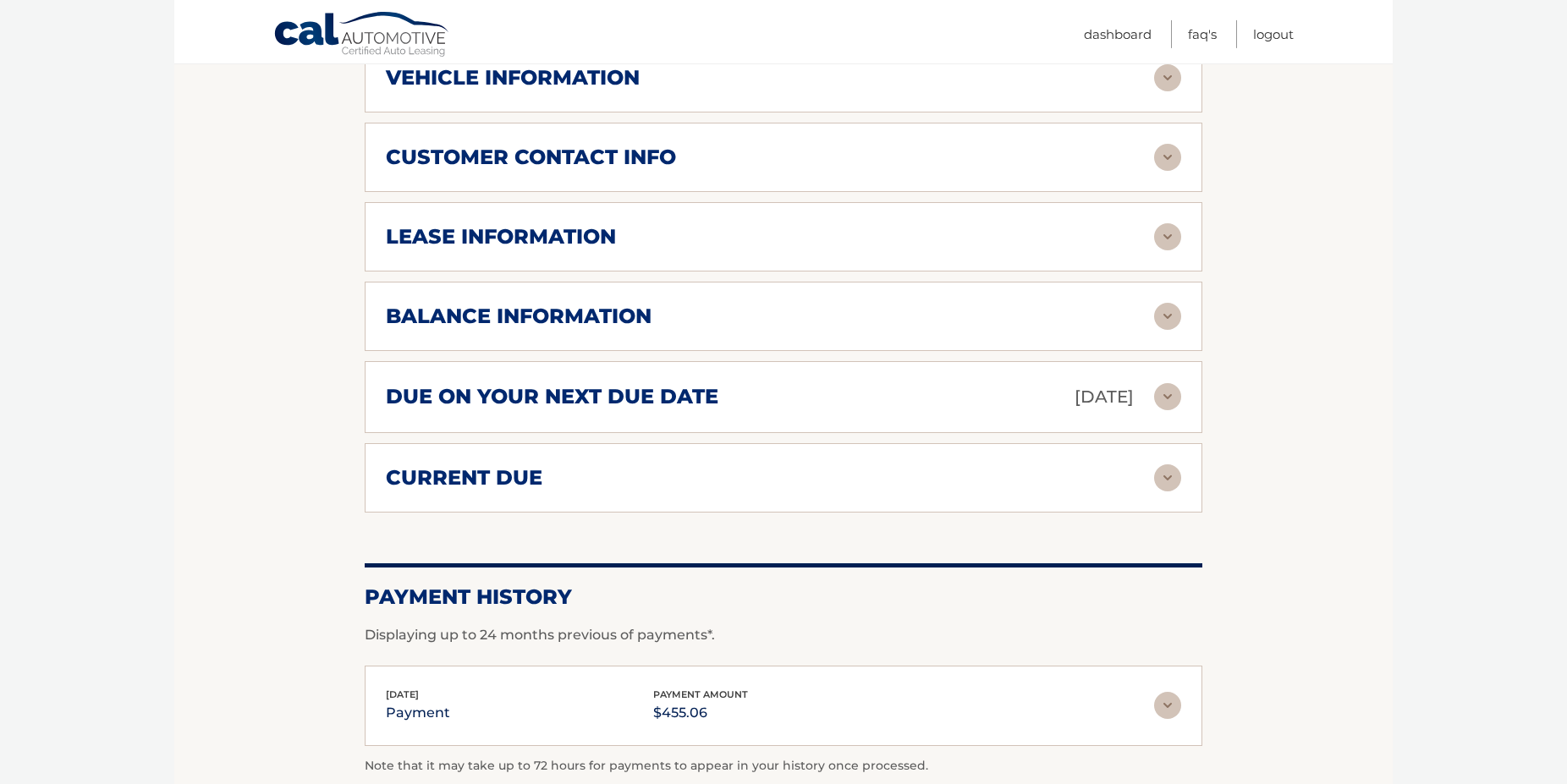
scroll to position [797, 0]
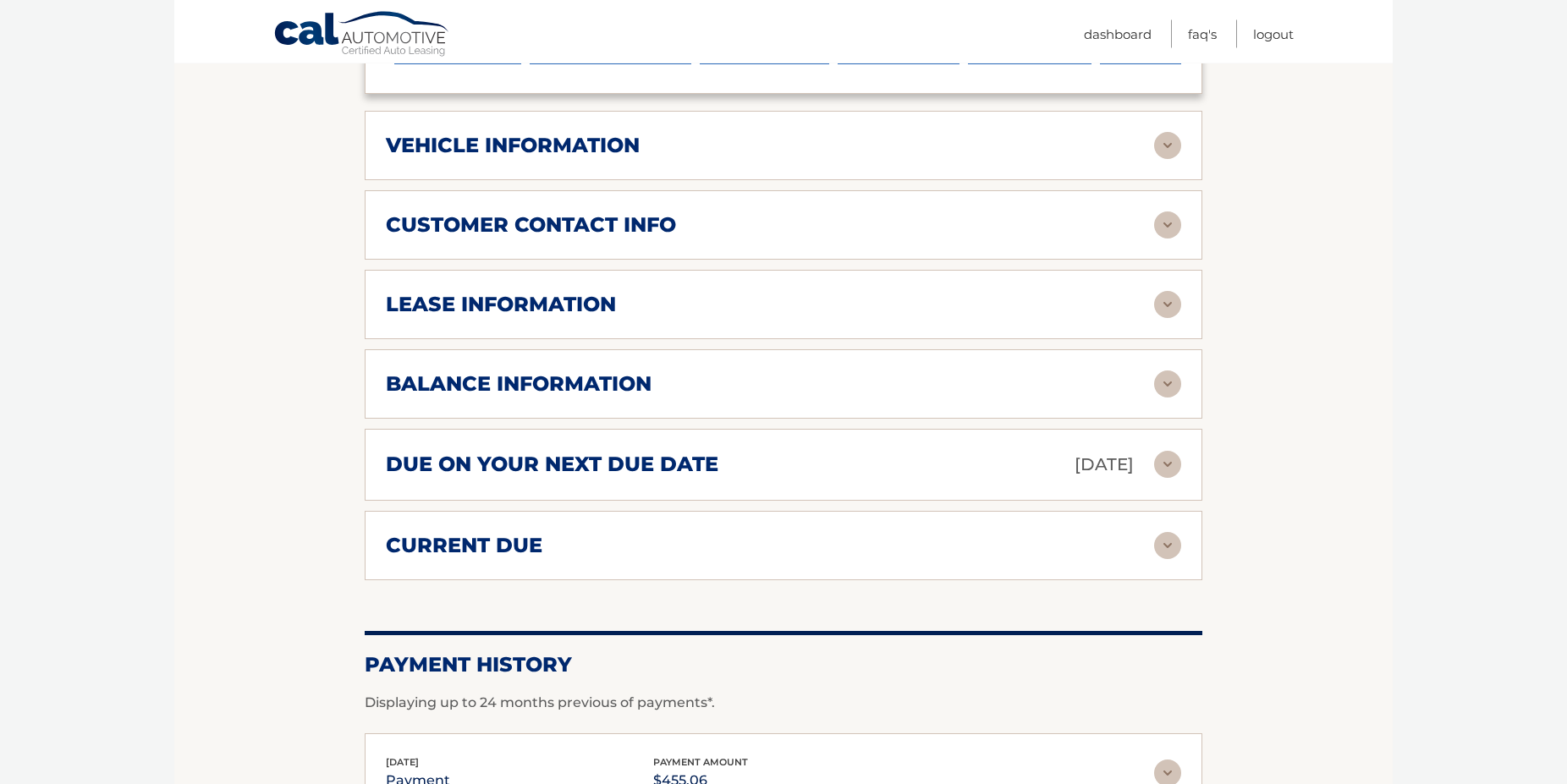
click at [864, 340] on div "lease information Contract Start Date Jun 10, 2024 Term 39 Maturity Date Sep 10…" at bounding box center [783, 305] width 837 height 69
click at [1151, 318] on div "lease information" at bounding box center [770, 304] width 768 height 25
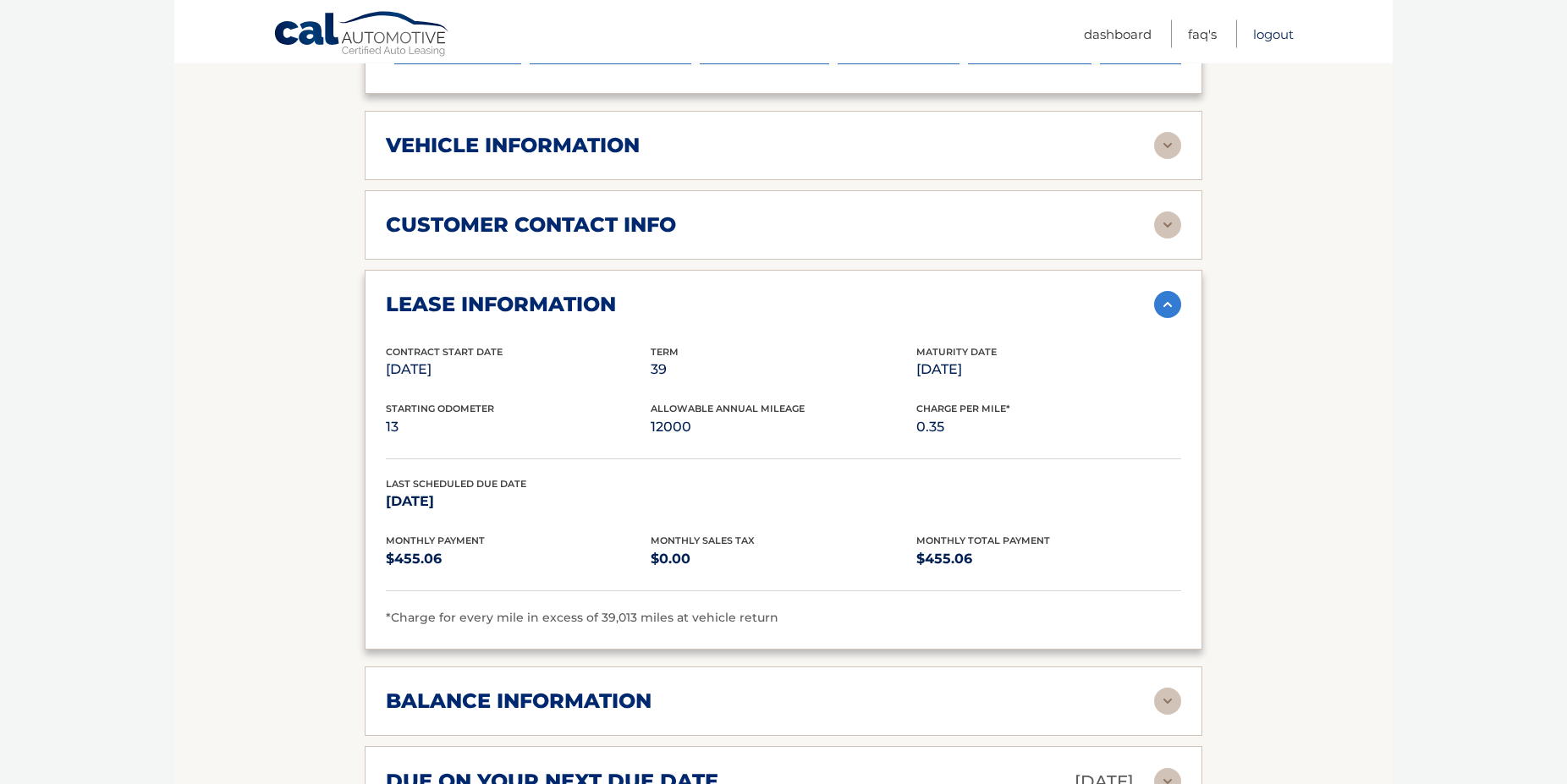
click at [1272, 38] on link "Logout" at bounding box center [1273, 34] width 41 height 28
